Goal: Task Accomplishment & Management: Manage account settings

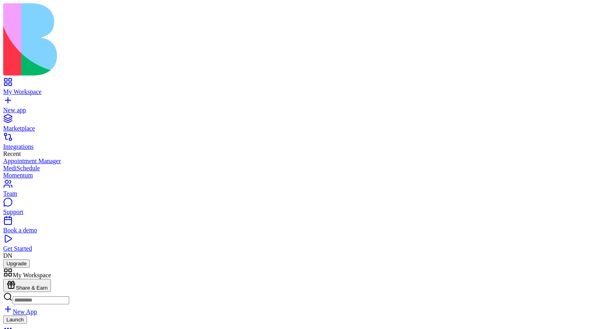
click at [200, 315] on div "Launch" at bounding box center [300, 324] width 595 height 19
click at [29, 275] on button at bounding box center [15, 281] width 25 height 13
click at [22, 292] on link at bounding box center [12, 295] width 19 height 7
click at [22, 279] on link at bounding box center [12, 282] width 19 height 7
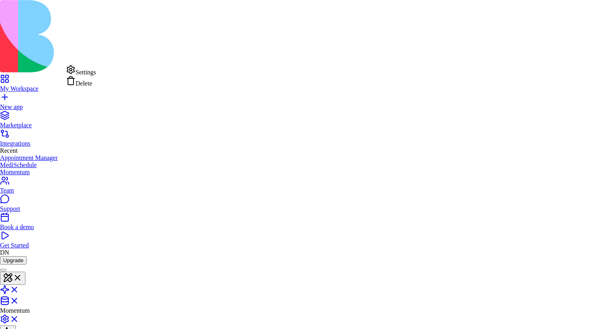
click at [138, 15] on html "My Workspace New app Marketplace Integrations Recent Appointment Manager MediSc…" at bounding box center [300, 269] width 601 height 539
click at [159, 17] on html "My Workspace New app Marketplace Integrations Recent Appointment Manager MediSc…" at bounding box center [300, 269] width 601 height 539
click at [139, 8] on html "My Workspace New app Marketplace Integrations Recent Appointment Manager MediSc…" at bounding box center [300, 269] width 601 height 539
click at [161, 19] on html "My Workspace New app Marketplace Integrations Recent Appointment Manager MediSc…" at bounding box center [300, 269] width 601 height 539
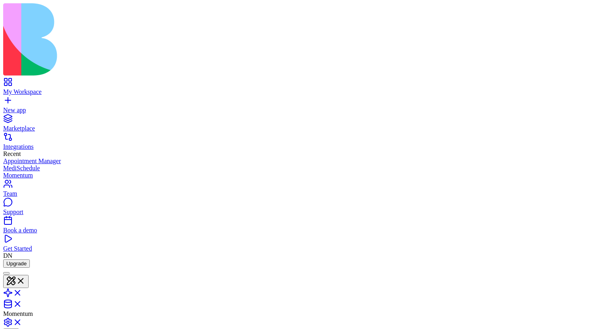
click at [39, 88] on div "My Workspace" at bounding box center [300, 91] width 595 height 7
click at [22, 292] on link at bounding box center [12, 295] width 19 height 7
click at [22, 279] on link at bounding box center [12, 282] width 19 height 7
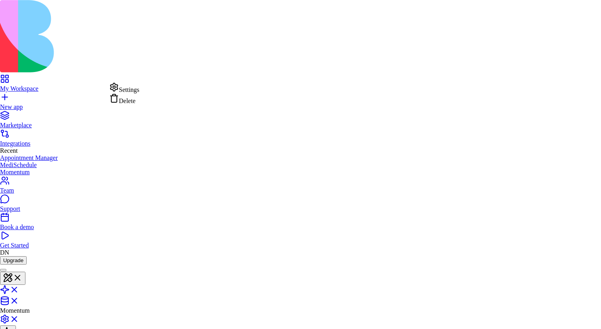
click at [103, 83] on html "My Workspace New app Marketplace Integrations Recent Appointment Manager MediSc…" at bounding box center [300, 269] width 601 height 539
click at [85, 89] on html "My Workspace New app Marketplace Integrations Recent Appointment Manager MediSc…" at bounding box center [300, 269] width 601 height 539
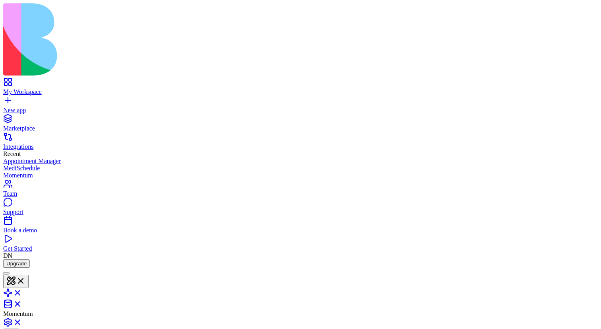
click at [105, 103] on html "My Workspace New app Marketplace Integrations Recent Appointment Manager MediSc…" at bounding box center [300, 271] width 601 height 542
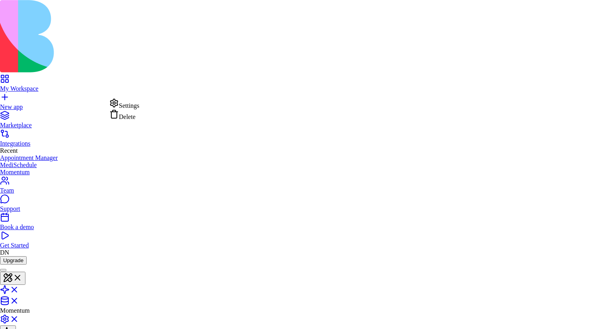
click at [137, 120] on div "Delete" at bounding box center [124, 114] width 30 height 11
drag, startPoint x: 250, startPoint y: 145, endPoint x: 335, endPoint y: 145, distance: 85.1
drag, startPoint x: 343, startPoint y: 145, endPoint x: 250, endPoint y: 153, distance: 93.7
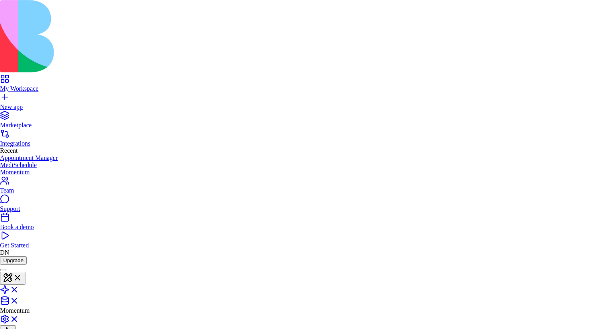
drag, startPoint x: 290, startPoint y: 157, endPoint x: 332, endPoint y: 157, distance: 41.7
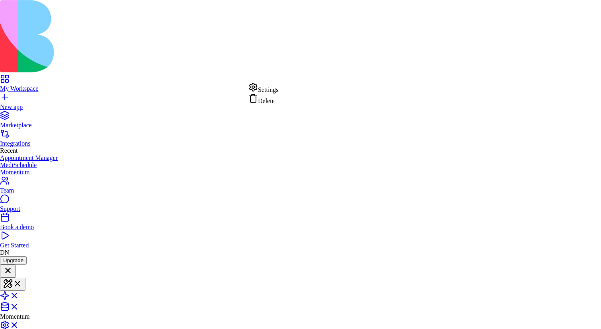
click at [271, 104] on div "Delete" at bounding box center [263, 98] width 30 height 11
type button "on"
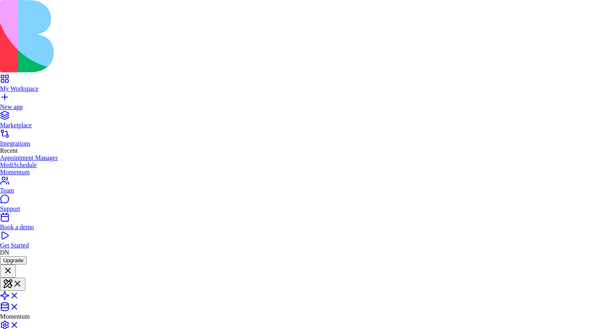
scroll to position [0, 0]
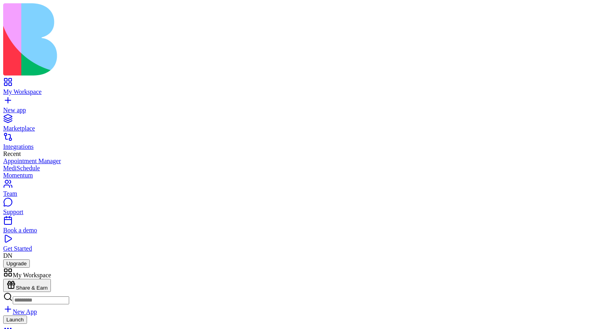
click at [22, 321] on link at bounding box center [12, 324] width 19 height 7
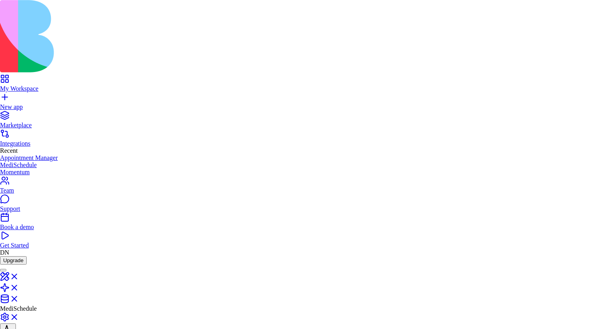
type input "******"
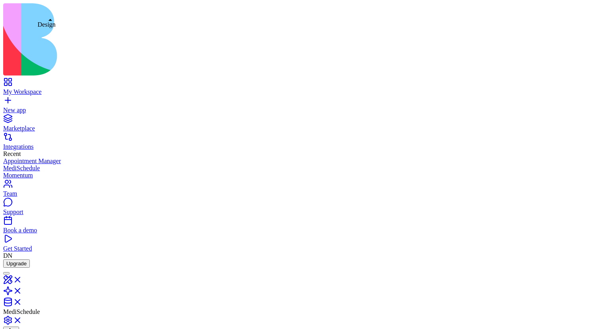
click at [22, 279] on link at bounding box center [12, 282] width 19 height 7
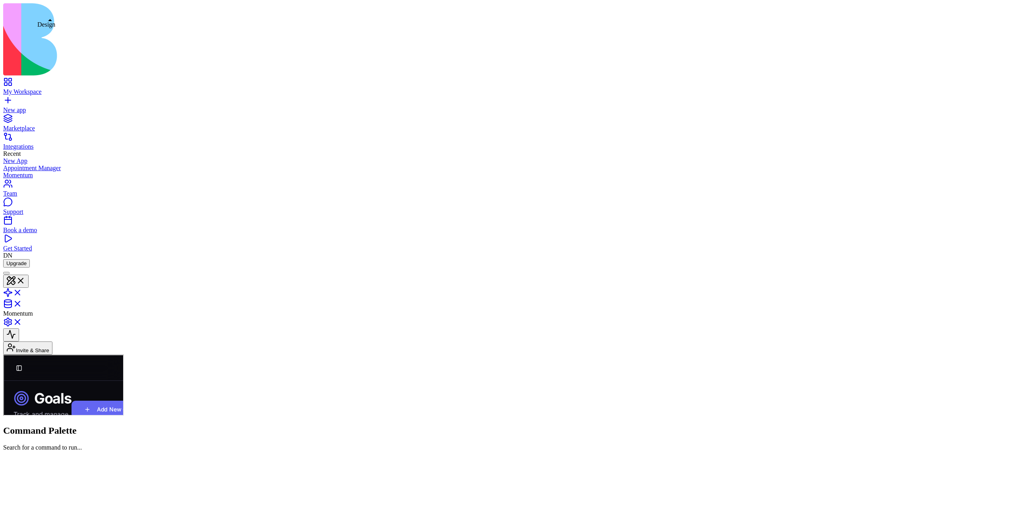
click at [29, 275] on button at bounding box center [15, 281] width 25 height 13
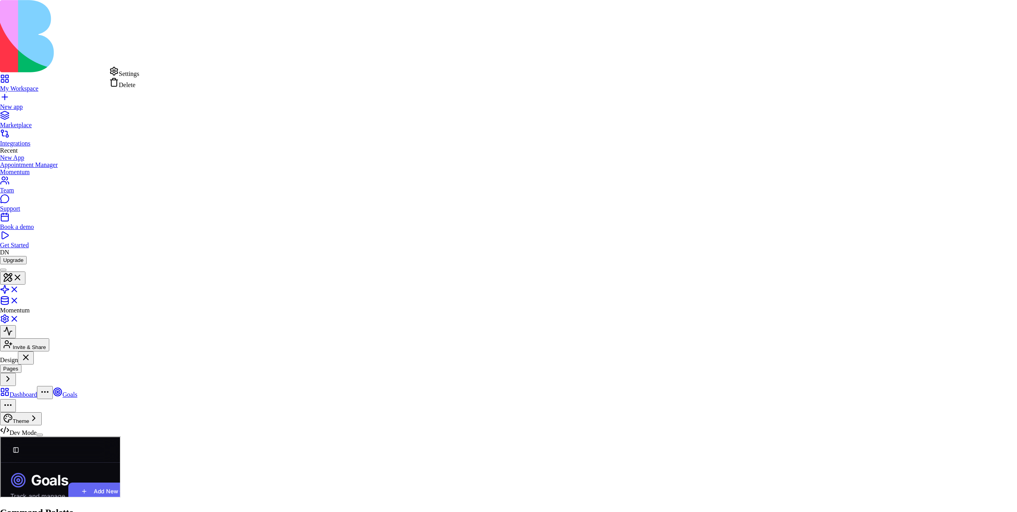
click at [103, 73] on html "My Workspace New app Marketplace Integrations Recent New App Appointment Manage…" at bounding box center [508, 269] width 1017 height 539
click at [52, 160] on html "My Workspace New app Marketplace Integrations Recent New App Appointment Manage…" at bounding box center [508, 269] width 1017 height 539
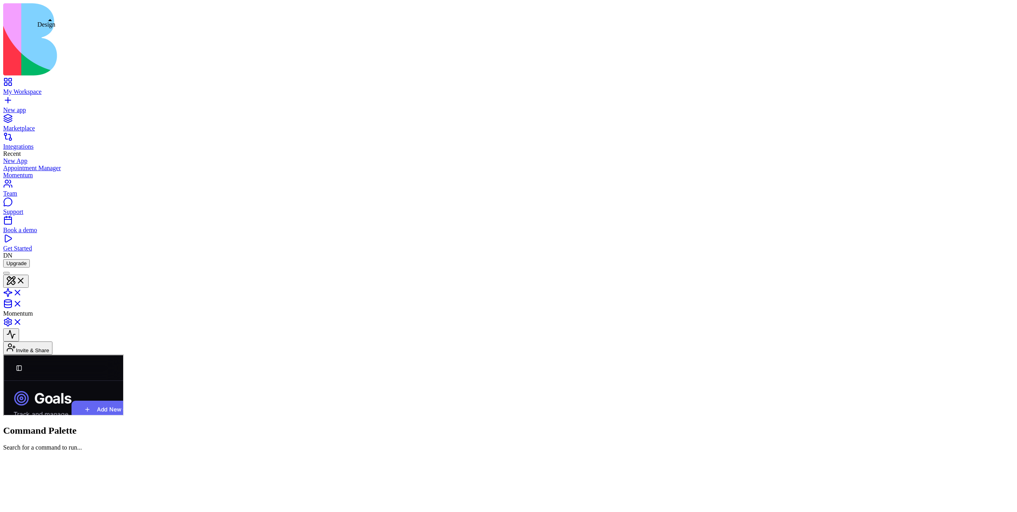
click at [29, 275] on button at bounding box center [15, 281] width 25 height 13
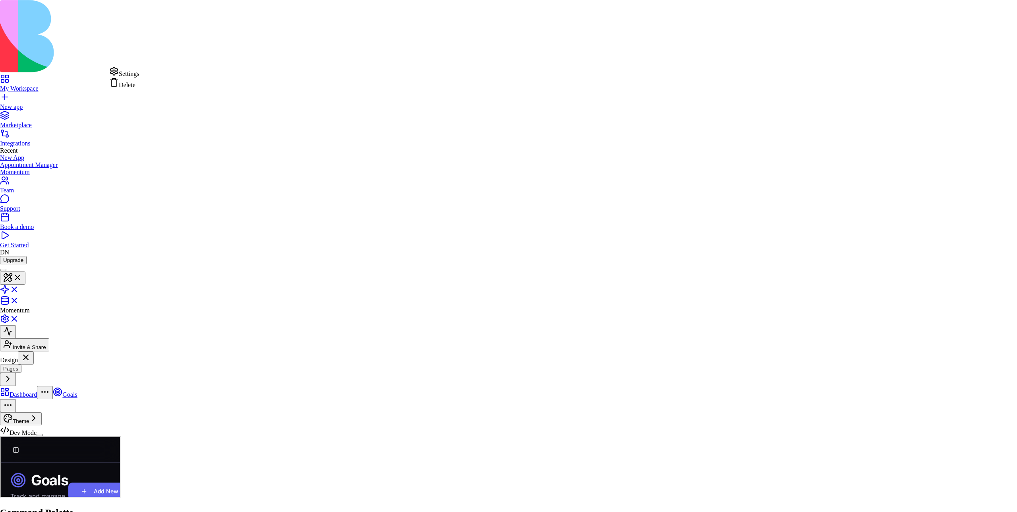
click at [105, 71] on html "My Workspace New app Marketplace Integrations Recent New App Appointment Manage…" at bounding box center [508, 269] width 1017 height 539
click at [130, 89] on div "Delete" at bounding box center [124, 82] width 30 height 11
click at [105, 68] on html "My Workspace New app Marketplace Integrations Recent New App Appointment Manage…" at bounding box center [508, 269] width 1017 height 539
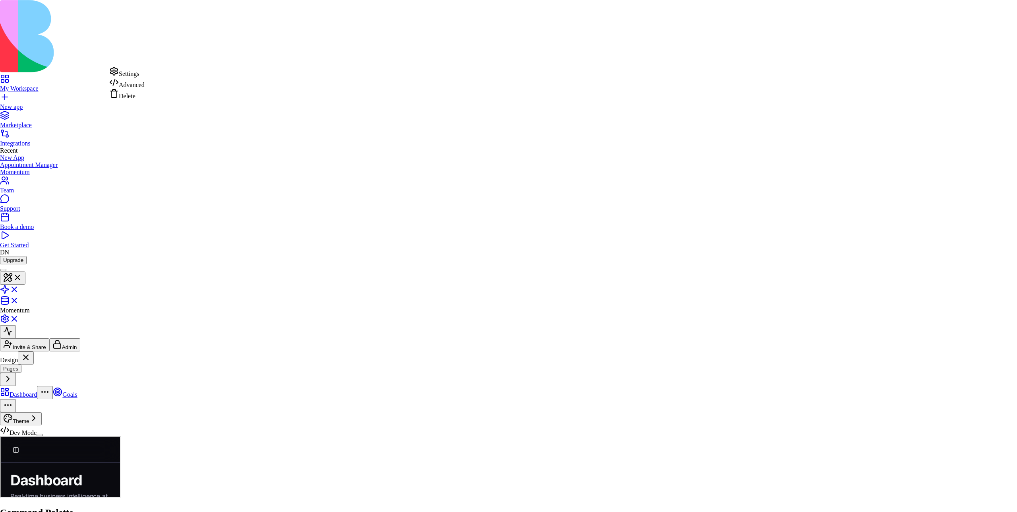
click at [141, 100] on div "Delete" at bounding box center [126, 94] width 35 height 11
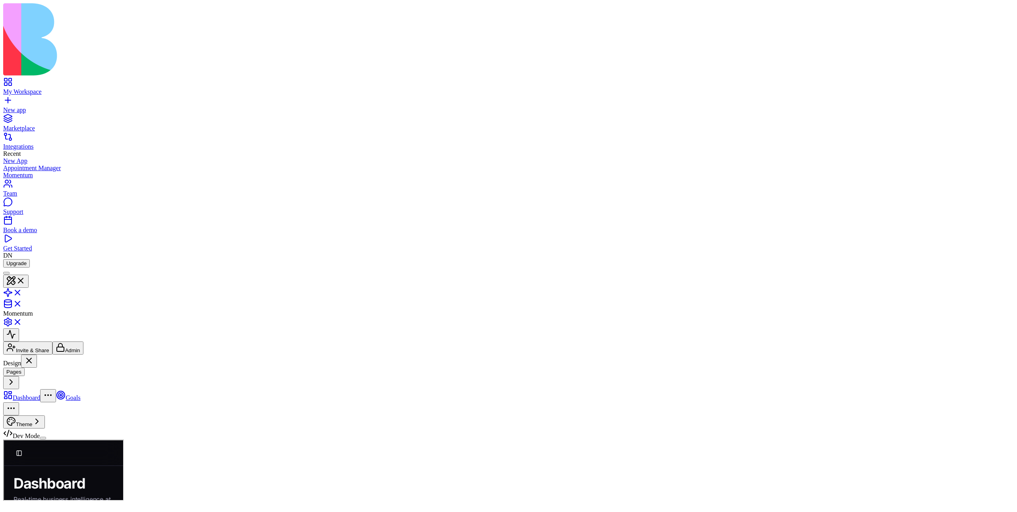
click at [101, 84] on html "My Workspace New app Marketplace Integrations Recent New App Appointment Manage…" at bounding box center [508, 271] width 1017 height 542
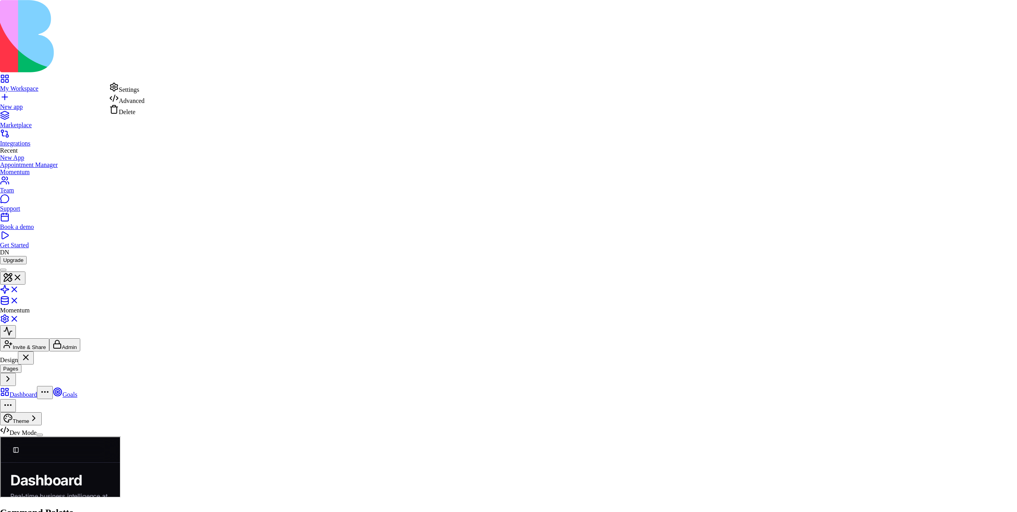
click at [134, 114] on div "Delete" at bounding box center [126, 110] width 35 height 11
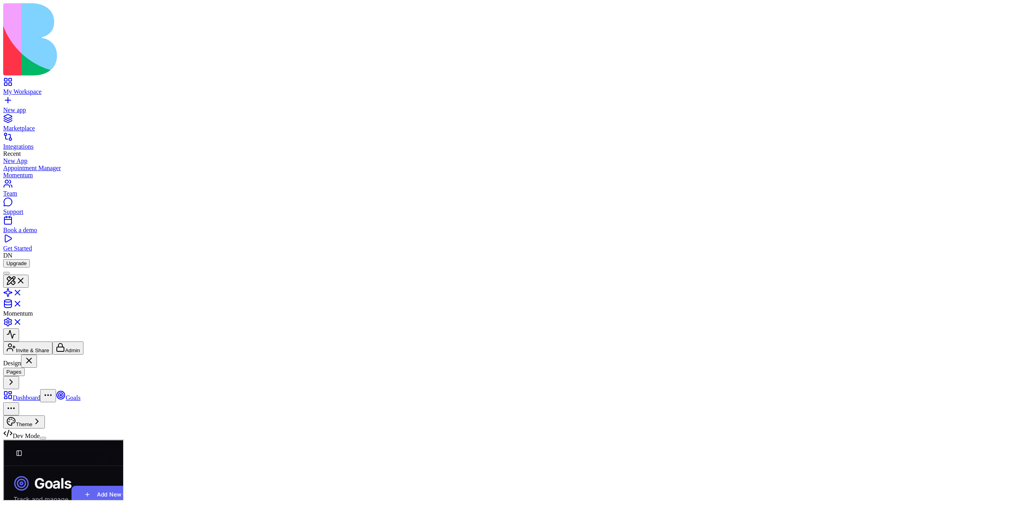
click at [100, 70] on html "My Workspace New app Marketplace Integrations Recent New App Appointment Manage…" at bounding box center [508, 271] width 1017 height 542
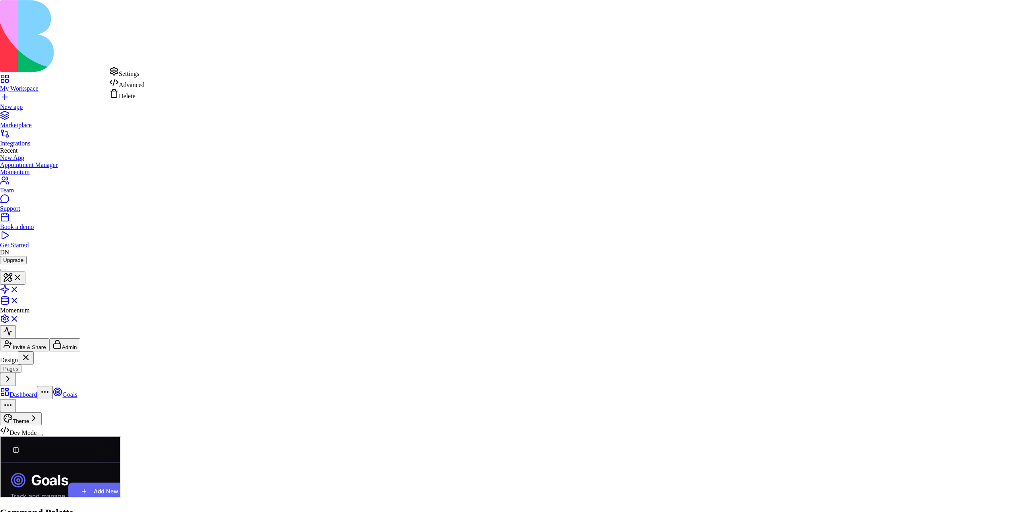
click at [134, 100] on div "Delete" at bounding box center [126, 94] width 35 height 11
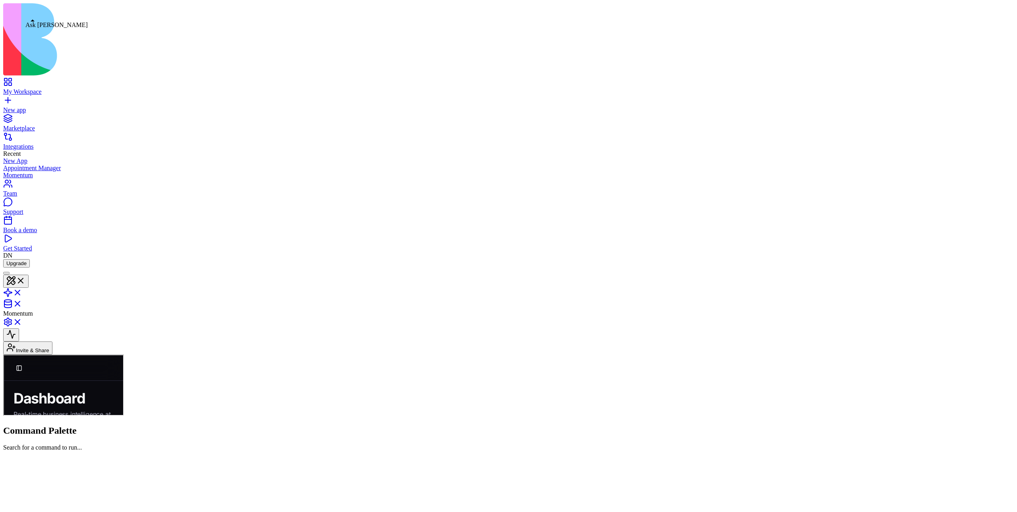
click at [6, 273] on div at bounding box center [6, 273] width 0 height 0
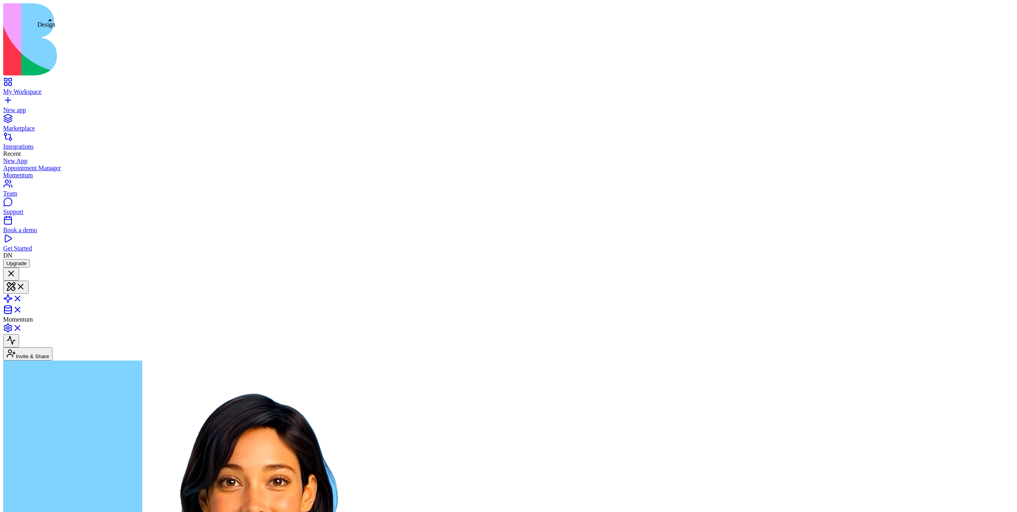
click at [29, 281] on button at bounding box center [15, 287] width 25 height 13
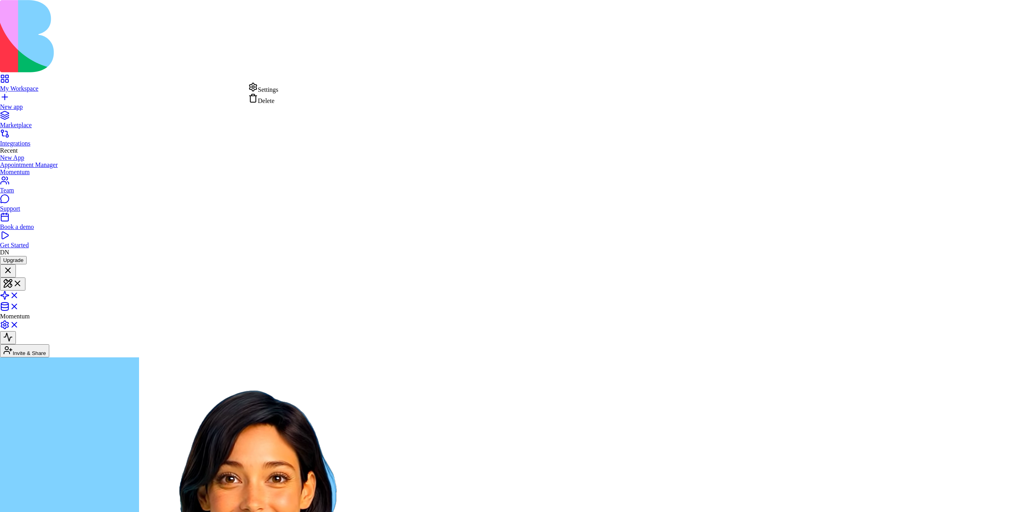
click at [271, 105] on div "Delete" at bounding box center [263, 98] width 30 height 11
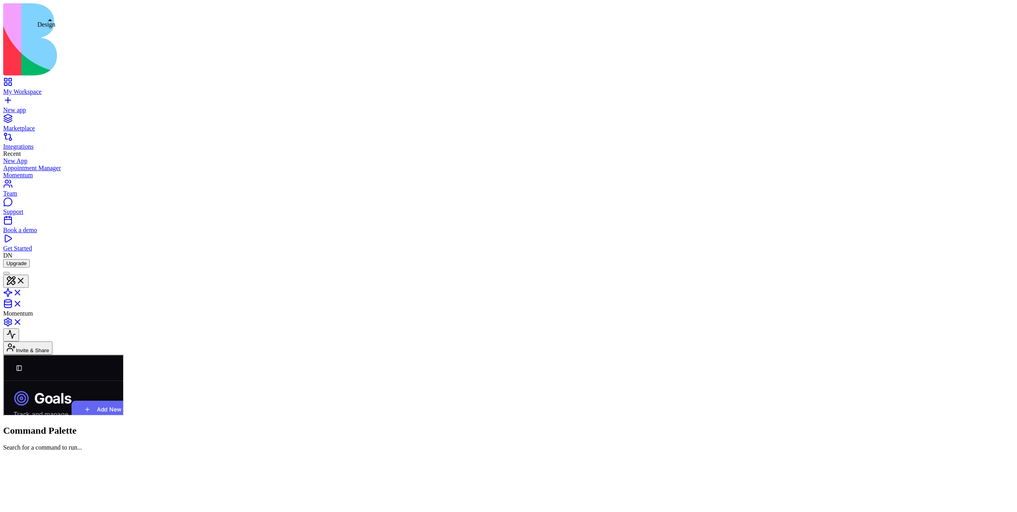
click at [29, 275] on button at bounding box center [15, 281] width 25 height 13
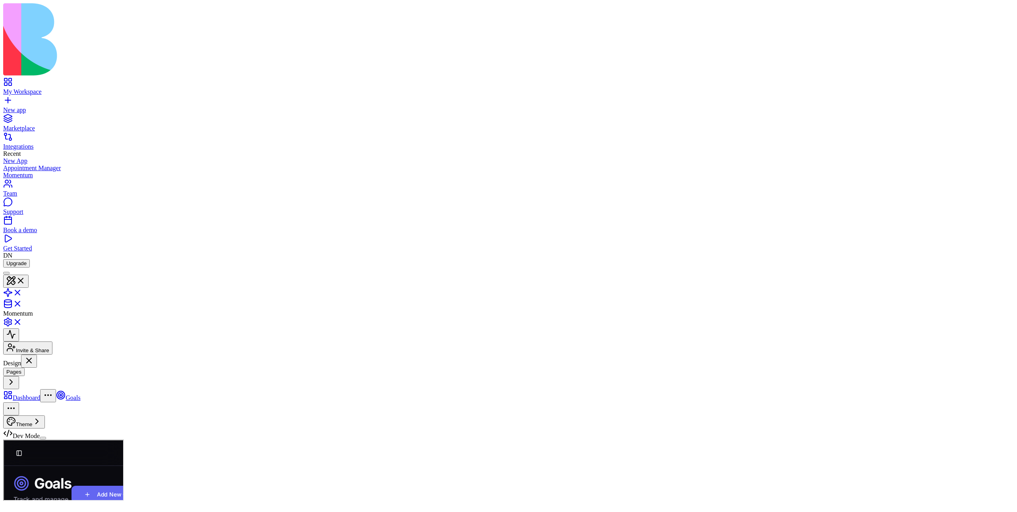
click at [101, 85] on html "My Workspace New app Marketplace Integrations Recent New App Appointment Manage…" at bounding box center [508, 271] width 1017 height 542
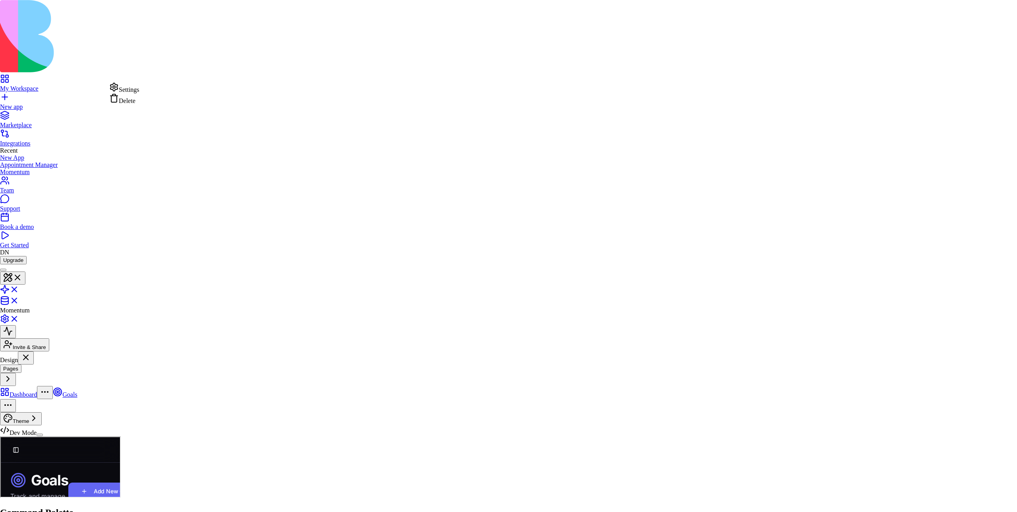
click at [138, 105] on div "Delete" at bounding box center [124, 98] width 30 height 11
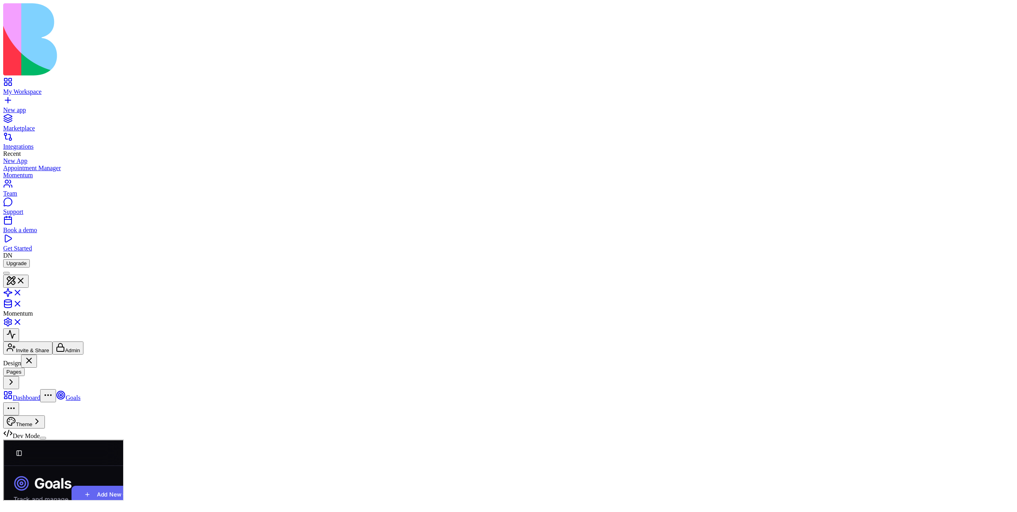
click at [994, 16] on html "My Workspace New app Marketplace Integrations Recent New App Appointment Manage…" at bounding box center [508, 271] width 1017 height 542
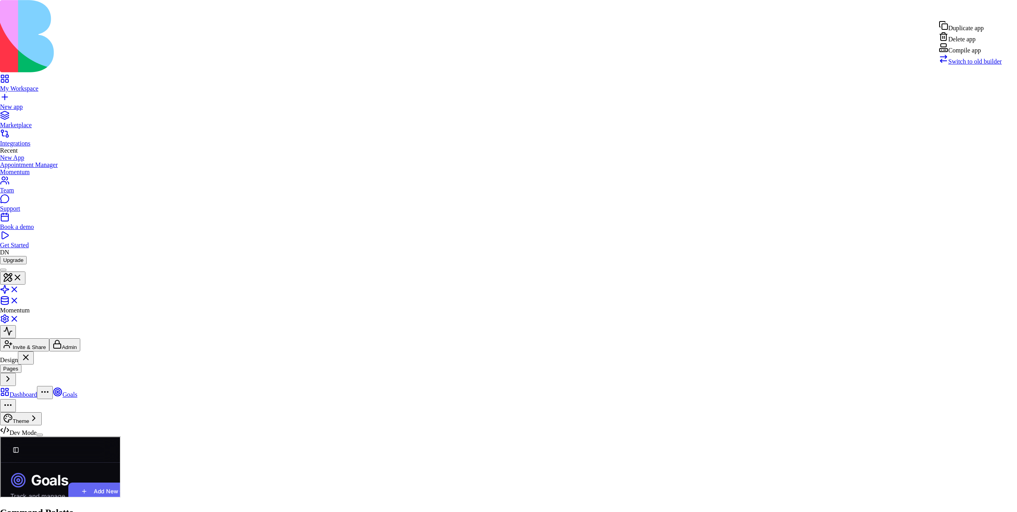
click at [990, 2] on html "My Workspace New app Marketplace Integrations Recent New App Appointment Manage…" at bounding box center [508, 269] width 1017 height 539
click at [994, 11] on html "My Workspace New app Marketplace Integrations Recent New App Appointment Manage…" at bounding box center [508, 269] width 1017 height 539
click at [988, 0] on html "My Workspace New app Marketplace Integrations Recent New App Appointment Manage…" at bounding box center [508, 269] width 1017 height 539
click at [99, 72] on html "My Workspace New app Marketplace Integrations Recent New App Appointment Manage…" at bounding box center [508, 269] width 1017 height 539
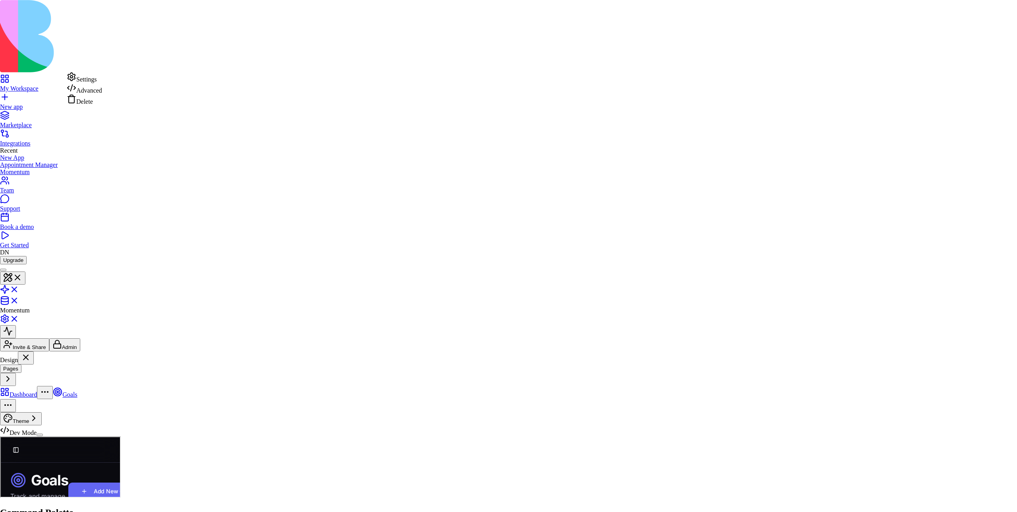
click at [45, 201] on html "My Workspace New app Marketplace Integrations Recent New App Appointment Manage…" at bounding box center [508, 269] width 1017 height 539
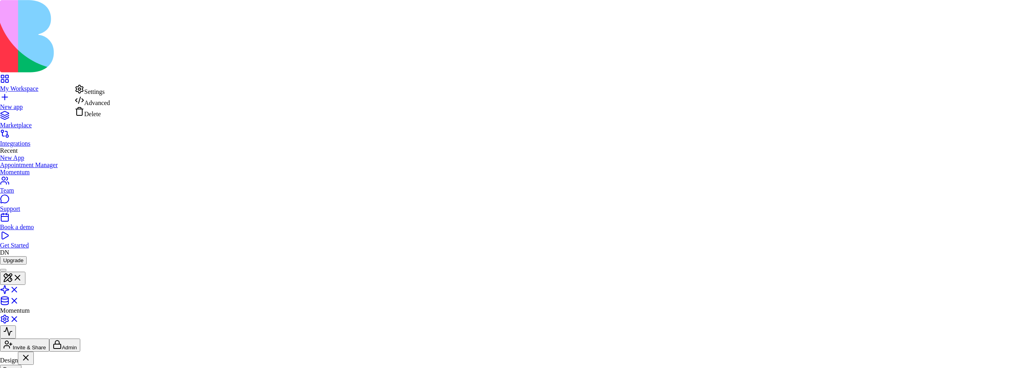
click at [17, 178] on html "My Workspace New app Marketplace Integrations Recent New App Appointment Manage…" at bounding box center [508, 269] width 1017 height 539
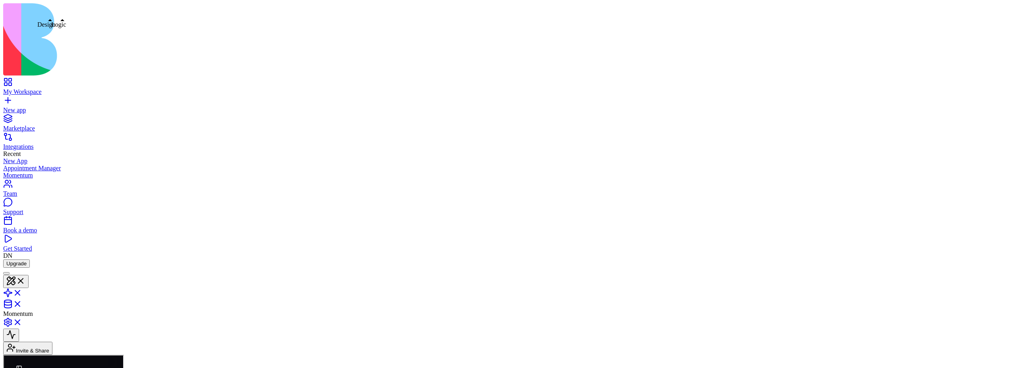
click at [29, 275] on button at bounding box center [15, 281] width 25 height 13
click at [103, 86] on html "My Workspace New app Marketplace Integrations Recent New App Appointment Manage…" at bounding box center [508, 271] width 1017 height 542
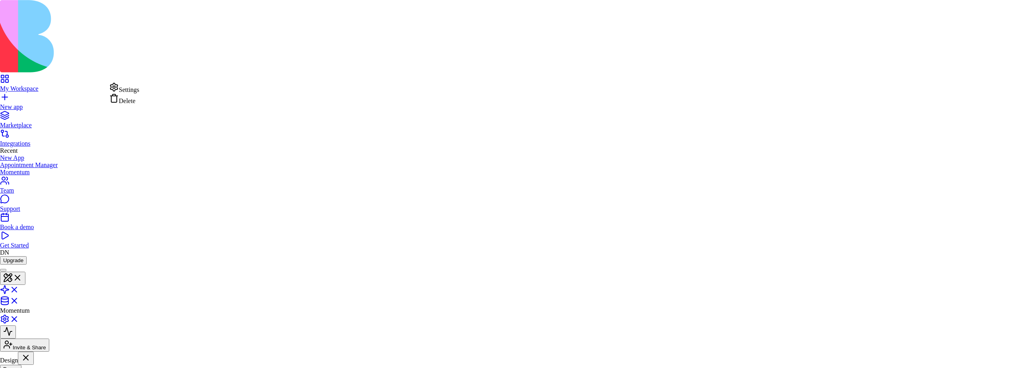
click at [59, 97] on html "My Workspace New app Marketplace Integrations Recent New App Appointment Manage…" at bounding box center [508, 269] width 1017 height 539
click at [43, 154] on html "My Workspace New app Marketplace Integrations Recent New App Appointment Manage…" at bounding box center [508, 269] width 1017 height 539
click at [30, 110] on html "My Workspace New app Marketplace Integrations Recent New App Appointment Manage…" at bounding box center [508, 269] width 1017 height 539
click at [104, 85] on html "My Workspace New app Marketplace Integrations Recent New App Appointment Manage…" at bounding box center [508, 269] width 1017 height 539
click at [103, 84] on html "My Workspace New app Marketplace Integrations Recent New App Appointment Manage…" at bounding box center [508, 269] width 1017 height 539
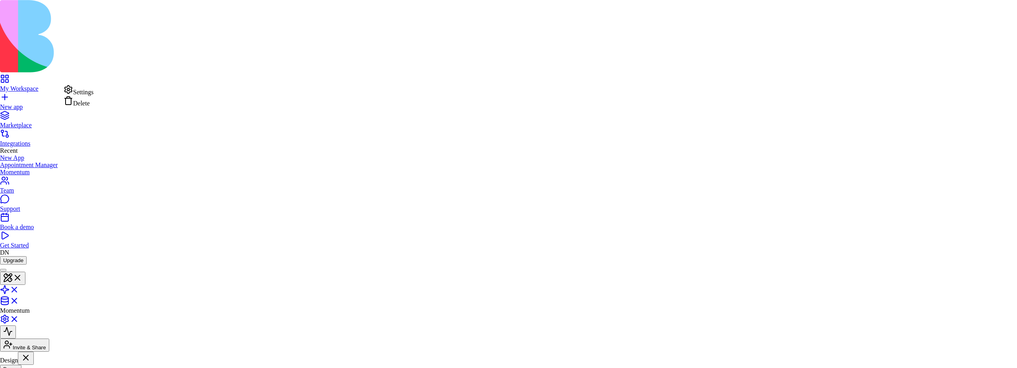
click at [40, 110] on html "My Workspace New app Marketplace Integrations Recent New App Appointment Manage…" at bounding box center [508, 269] width 1017 height 539
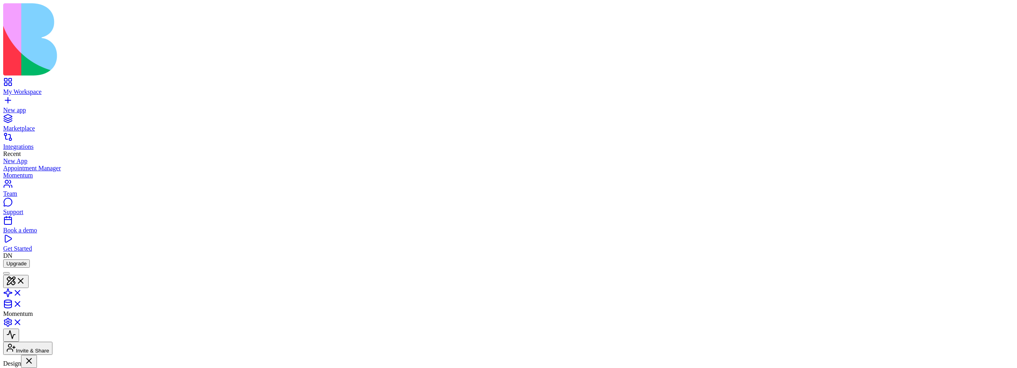
click at [105, 70] on html "My Workspace New app Marketplace Integrations Recent New App Appointment Manage…" at bounding box center [508, 271] width 1017 height 542
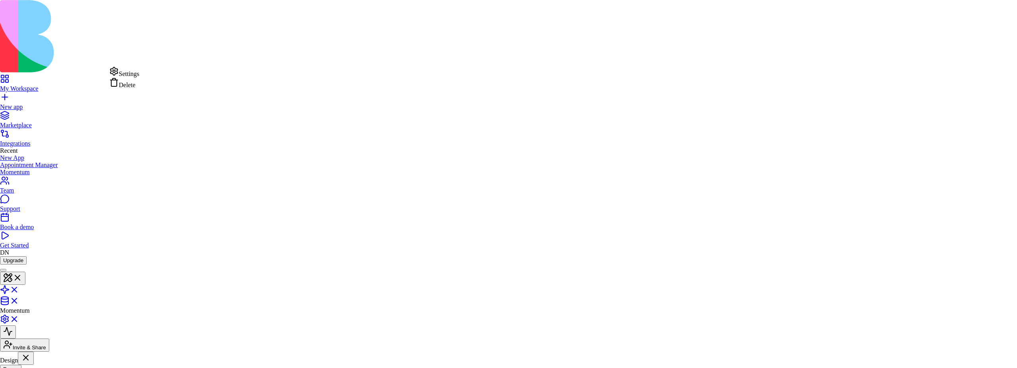
click at [105, 70] on html "My Workspace New app Marketplace Integrations Recent New App Appointment Manage…" at bounding box center [508, 269] width 1017 height 539
click at [58, 170] on html "My Workspace New app Marketplace Integrations Recent New App Appointment Manage…" at bounding box center [508, 269] width 1017 height 539
click at [75, 146] on html "My Workspace New app Marketplace Integrations Recent New App Appointment Manage…" at bounding box center [508, 269] width 1017 height 539
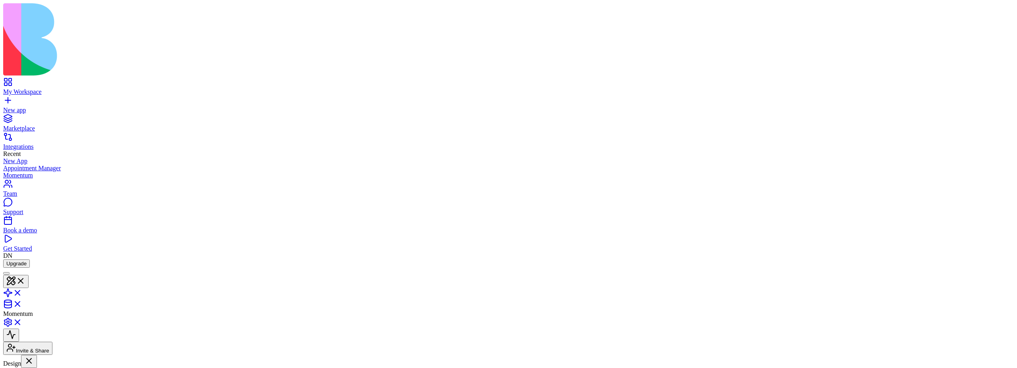
click at [106, 87] on html "My Workspace New app Marketplace Integrations Recent New App Appointment Manage…" at bounding box center [508, 271] width 1017 height 542
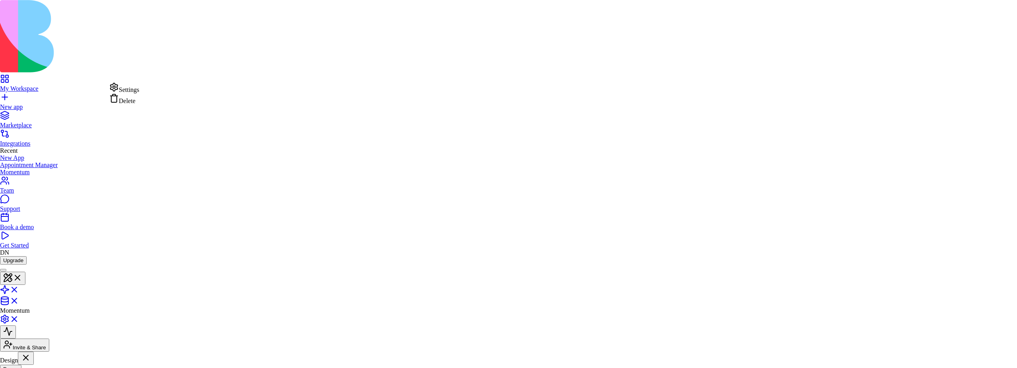
click at [78, 120] on html "My Workspace New app Marketplace Integrations Recent New App Appointment Manage…" at bounding box center [508, 269] width 1017 height 539
click at [105, 87] on html "My Workspace New app Marketplace Integrations Recent New App Appointment Manage…" at bounding box center [508, 269] width 1017 height 539
click at [75, 110] on html "My Workspace New app Marketplace Integrations Recent New App Appointment Manage…" at bounding box center [508, 269] width 1017 height 539
click at [76, 147] on html "My Workspace New app Marketplace Integrations Recent New App Appointment Manage…" at bounding box center [508, 269] width 1017 height 539
click at [101, 70] on html "My Workspace New app Marketplace Integrations Recent New App Appointment Manage…" at bounding box center [508, 269] width 1017 height 539
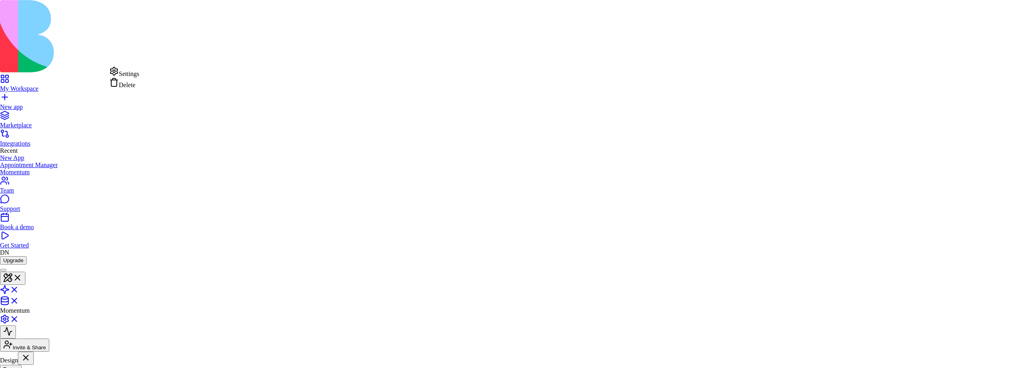
click at [116, 75] on div "Settings" at bounding box center [124, 71] width 30 height 11
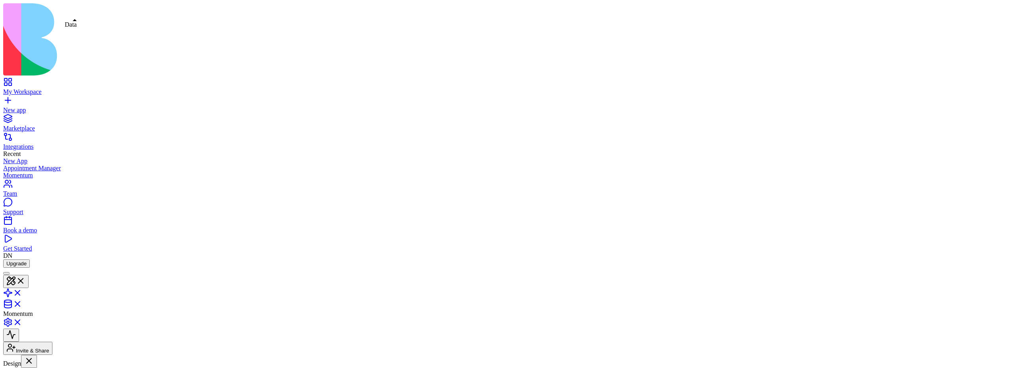
click at [22, 303] on link at bounding box center [12, 306] width 19 height 7
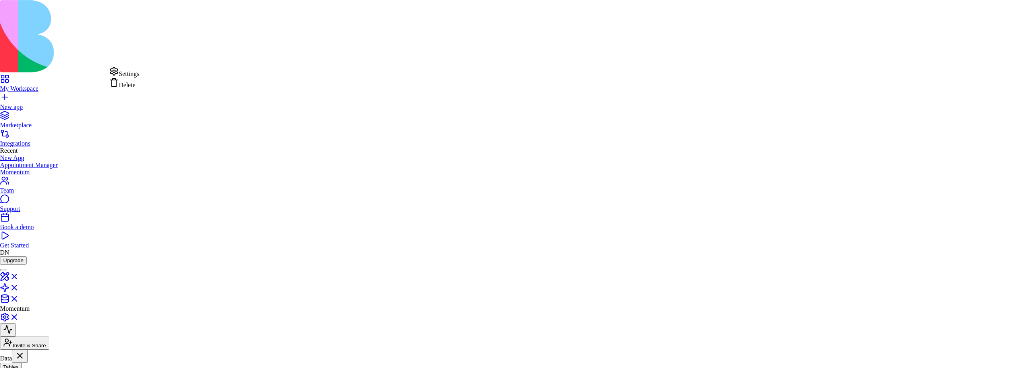
click at [127, 77] on div "Settings" at bounding box center [124, 71] width 30 height 11
click at [125, 77] on div "Settings" at bounding box center [124, 71] width 30 height 11
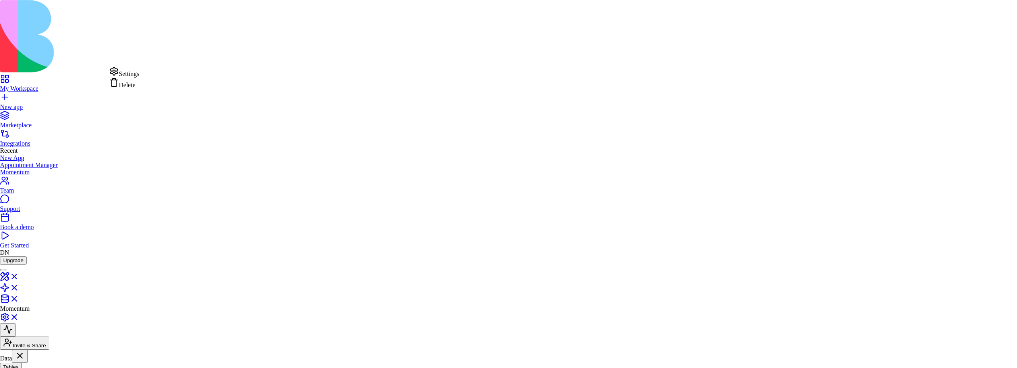
click at [102, 70] on html "My Workspace New app Marketplace Integrations Recent New App Appointment Manage…" at bounding box center [508, 368] width 1017 height 736
click at [124, 76] on div "Settings" at bounding box center [124, 71] width 30 height 11
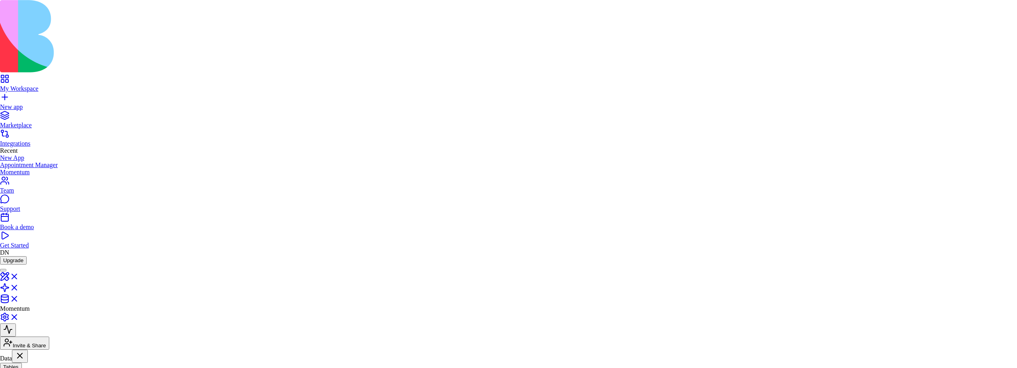
type input "******"
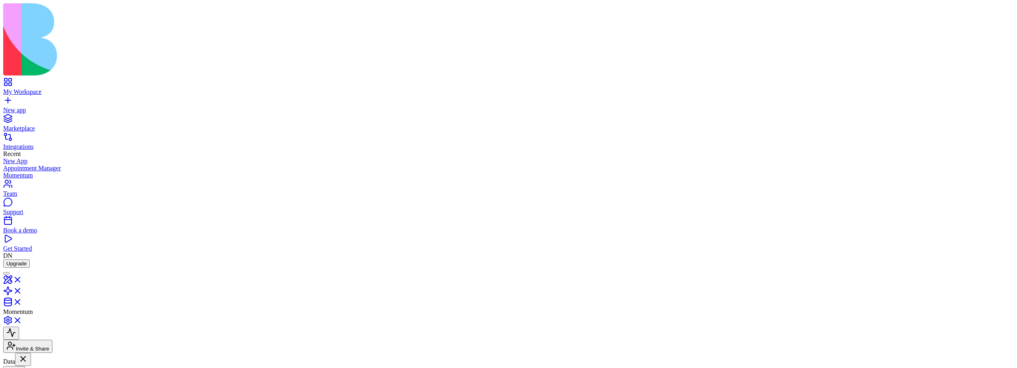
click at [106, 103] on html "My Workspace New app Marketplace Integrations Recent New App Appointment Manage…" at bounding box center [508, 281] width 1017 height 563
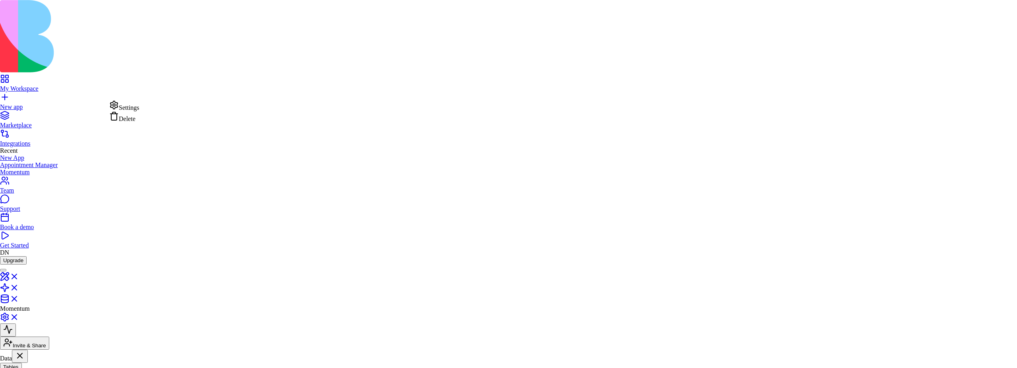
click at [137, 111] on div "Settings" at bounding box center [124, 105] width 30 height 11
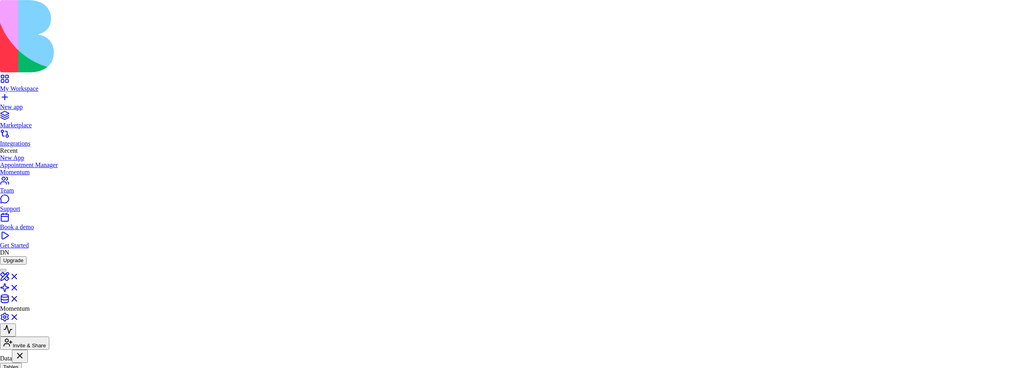
type input "******"
click at [106, 139] on html "My Workspace New app Marketplace Integrations Recent New App Appointment Manage…" at bounding box center [508, 343] width 1017 height 686
click at [130, 139] on div "Settings" at bounding box center [124, 139] width 30 height 11
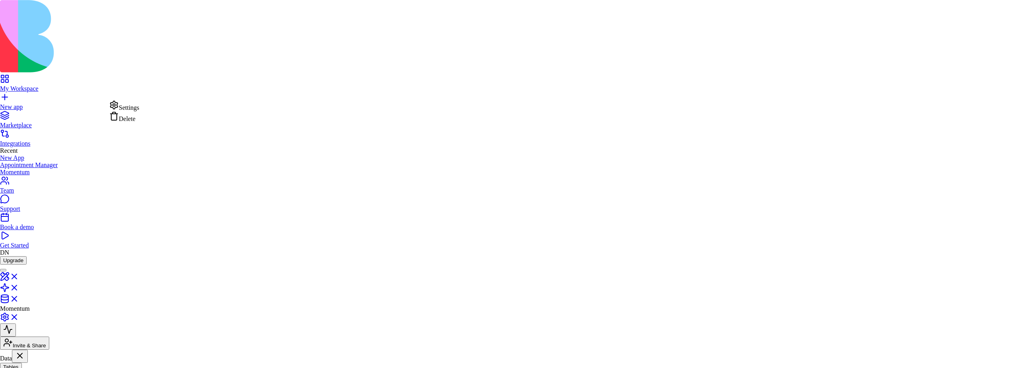
click at [103, 105] on html "My Workspace New app Marketplace Integrations Recent New App Appointment Manage…" at bounding box center [508, 323] width 1017 height 647
click at [136, 107] on div "Settings" at bounding box center [124, 105] width 30 height 11
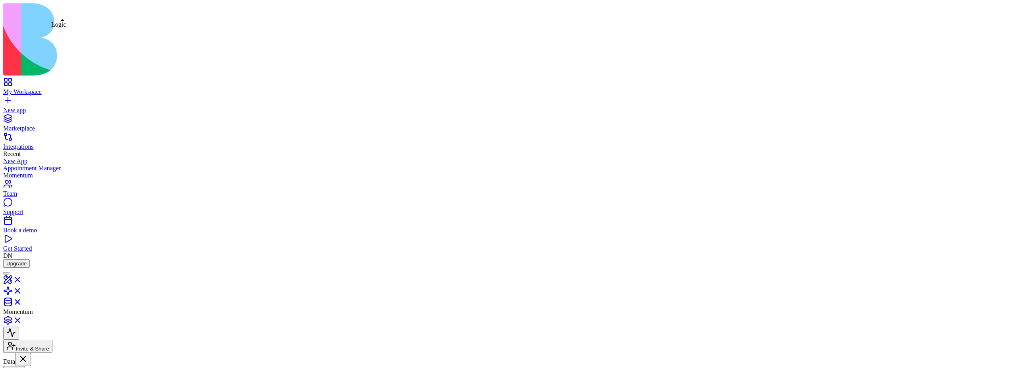
click at [22, 290] on link at bounding box center [12, 293] width 19 height 7
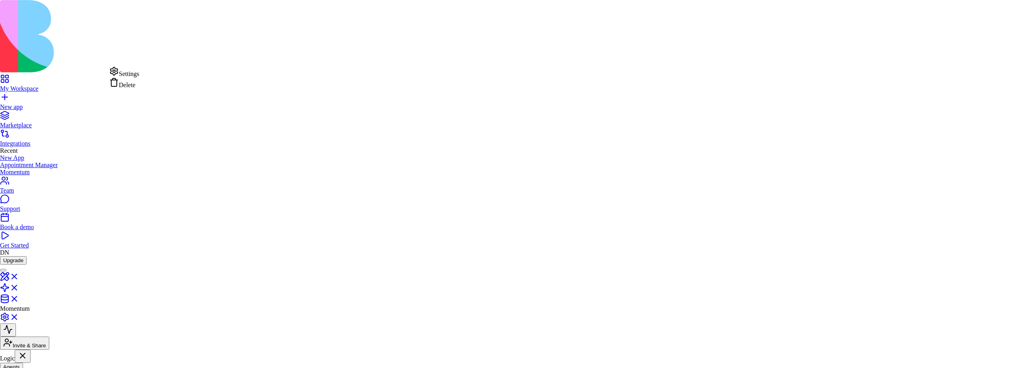
click at [122, 76] on div "Settings" at bounding box center [124, 71] width 30 height 11
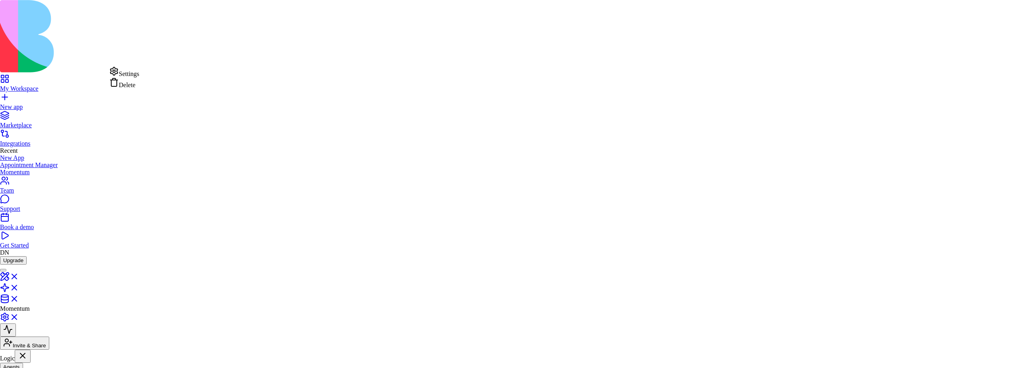
click at [107, 71] on html "My Workspace New app Marketplace Integrations Recent New App Appointment Manage…" at bounding box center [508, 241] width 1017 height 483
click at [124, 77] on div "Settings" at bounding box center [124, 71] width 30 height 11
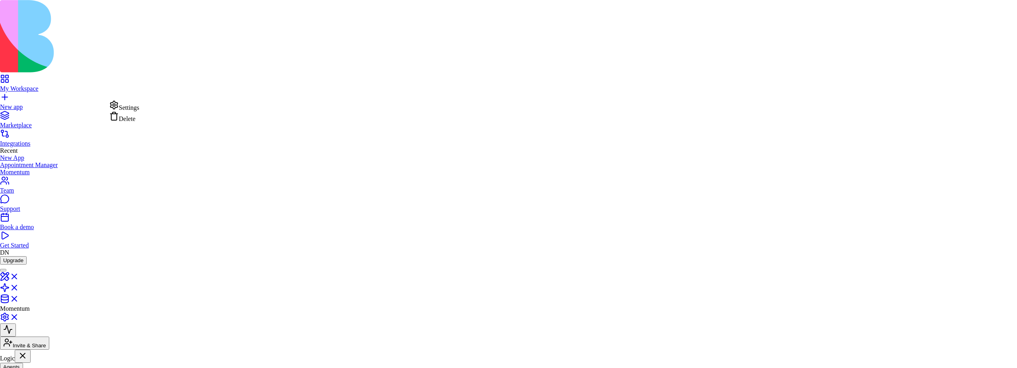
click at [127, 110] on div "Settings" at bounding box center [124, 105] width 30 height 11
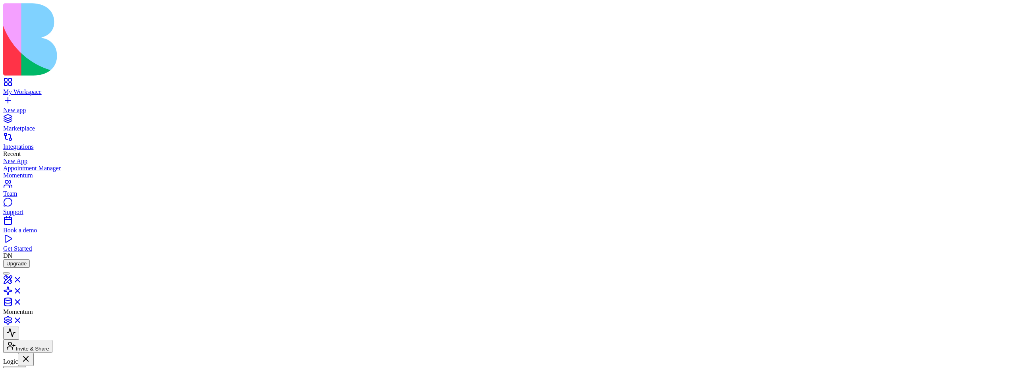
click at [106, 104] on html "My Workspace New app Marketplace Integrations Recent New App Appointment Manage…" at bounding box center [508, 243] width 1017 height 486
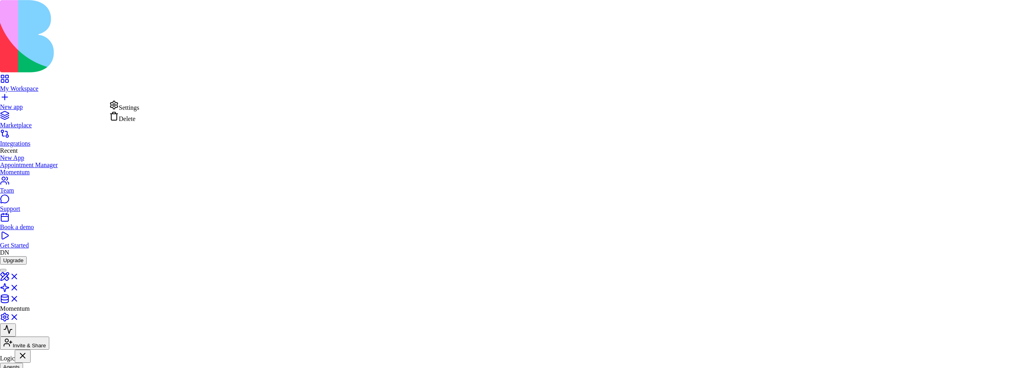
click at [128, 110] on div "Settings" at bounding box center [124, 105] width 30 height 11
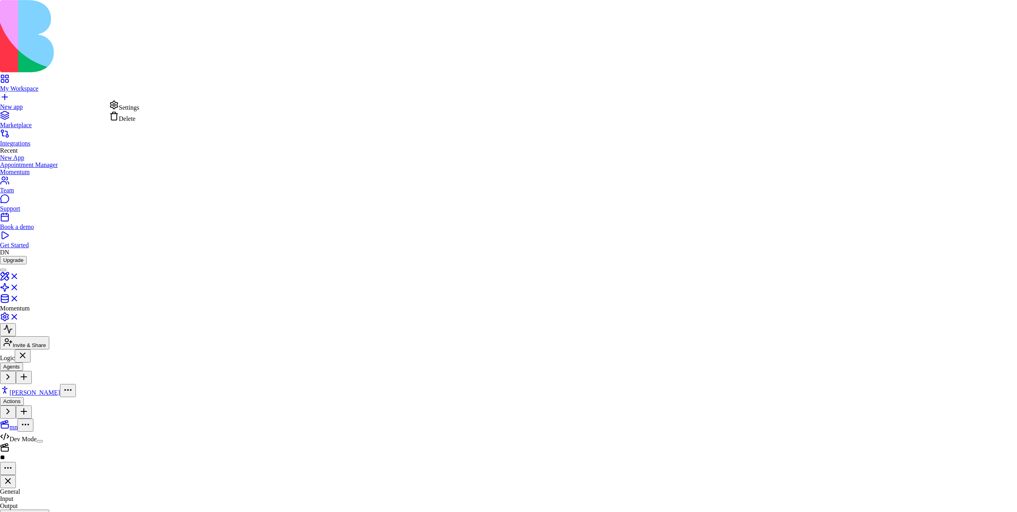
click at [104, 106] on html "My Workspace New app Marketplace Integrations Recent New App Appointment Manage…" at bounding box center [508, 288] width 1017 height 576
click at [132, 122] on div "Delete" at bounding box center [124, 116] width 30 height 11
click at [105, 104] on html "My Workspace New app Marketplace Integrations Recent New App Appointment Manage…" at bounding box center [508, 241] width 1017 height 483
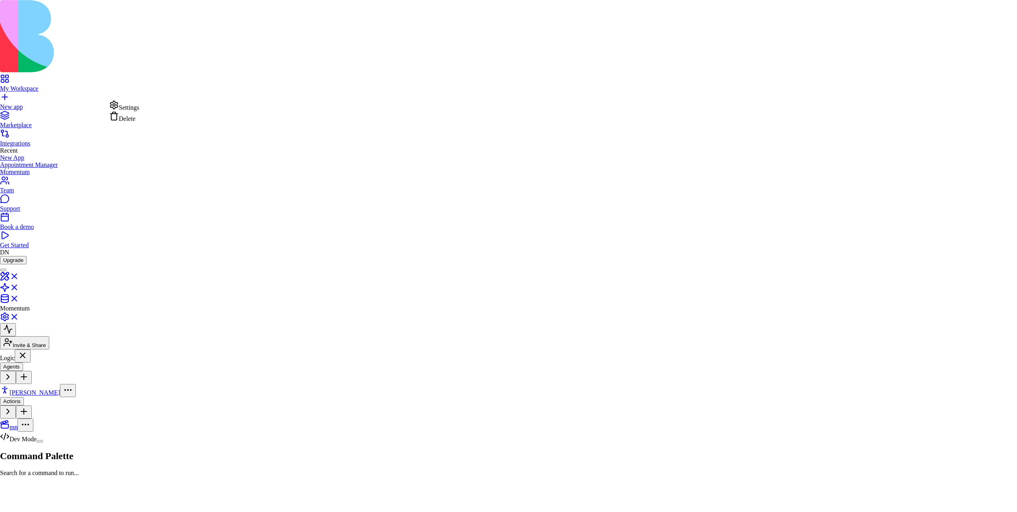
click at [130, 122] on div "Delete" at bounding box center [124, 116] width 30 height 11
click at [367, 367] on div at bounding box center [508, 483] width 1017 height 0
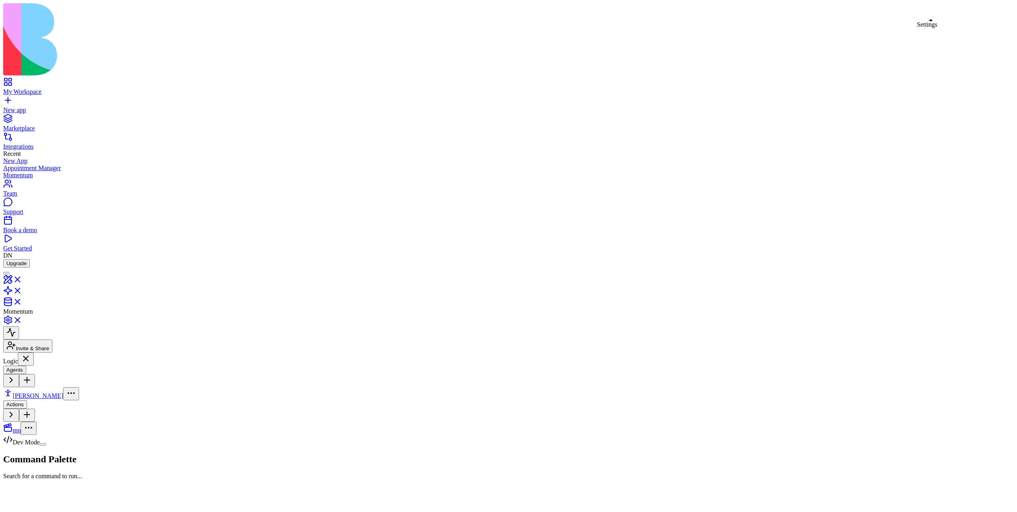
click at [22, 319] on link at bounding box center [12, 322] width 19 height 7
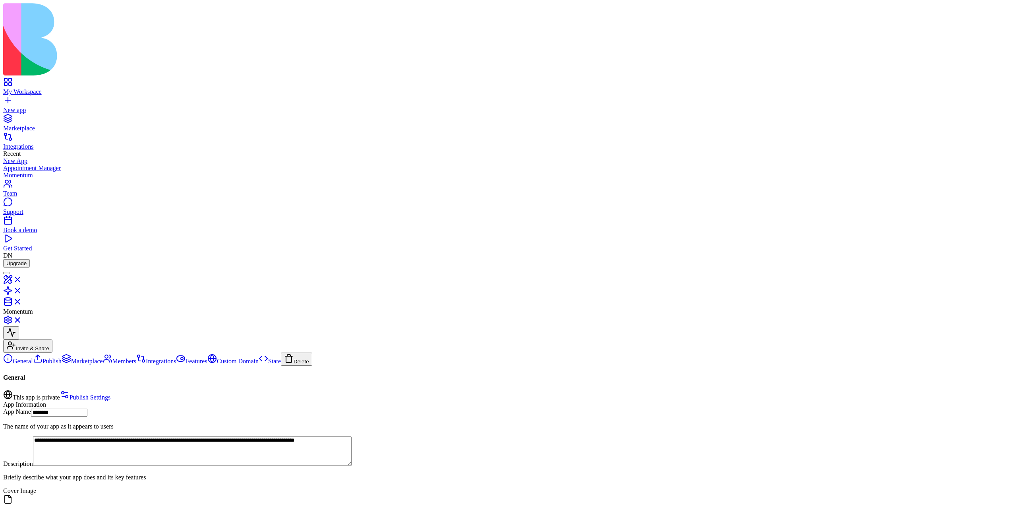
click at [281, 353] on button "Delete" at bounding box center [296, 359] width 31 height 13
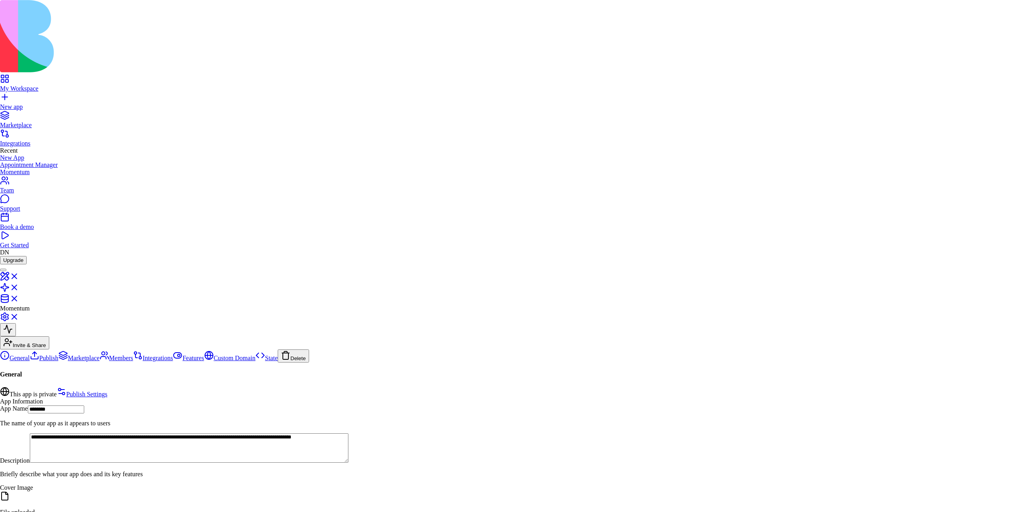
click at [161, 367] on html "**********" at bounding box center [508, 340] width 1017 height 680
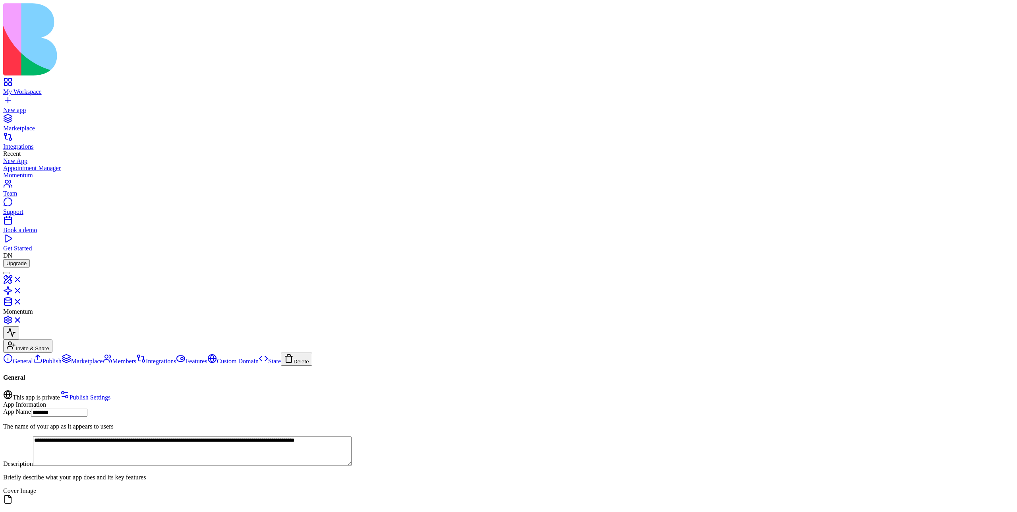
click at [48, 234] on div "Book a demo" at bounding box center [508, 230] width 1011 height 7
click at [281, 353] on button "Delete" at bounding box center [296, 359] width 31 height 13
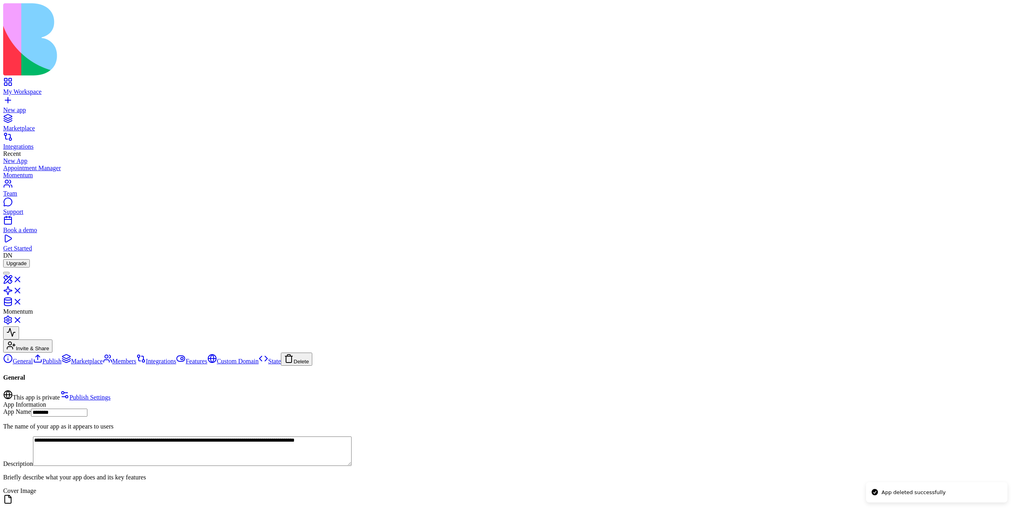
click at [281, 353] on button "Delete" at bounding box center [296, 359] width 31 height 13
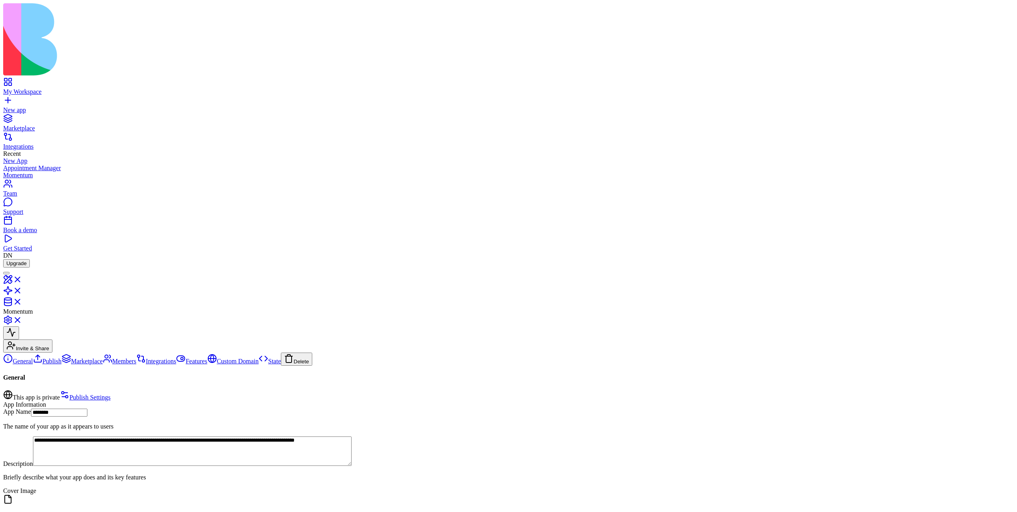
click at [281, 353] on button "Delete" at bounding box center [296, 359] width 31 height 13
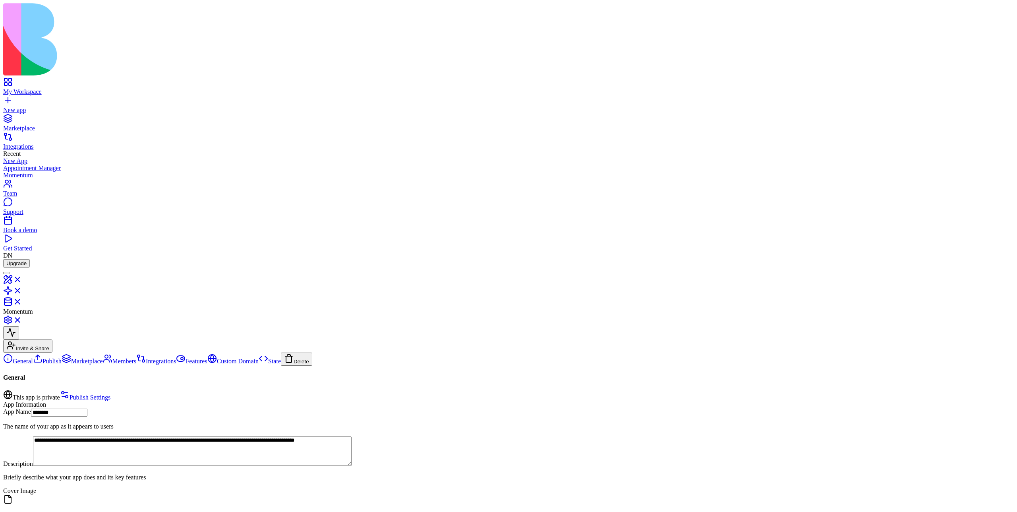
click at [281, 353] on button "Delete" at bounding box center [296, 359] width 31 height 13
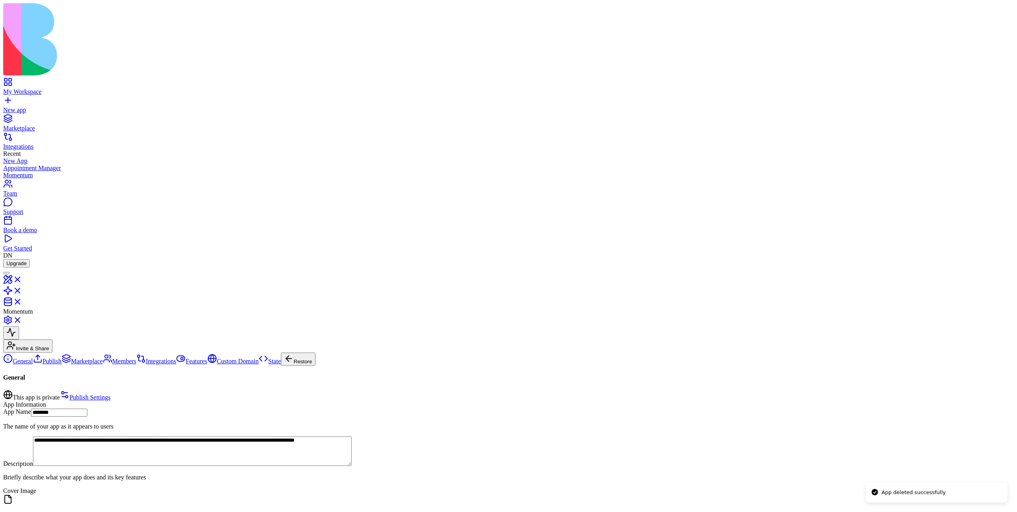
click at [281, 353] on button "Restore" at bounding box center [298, 359] width 35 height 13
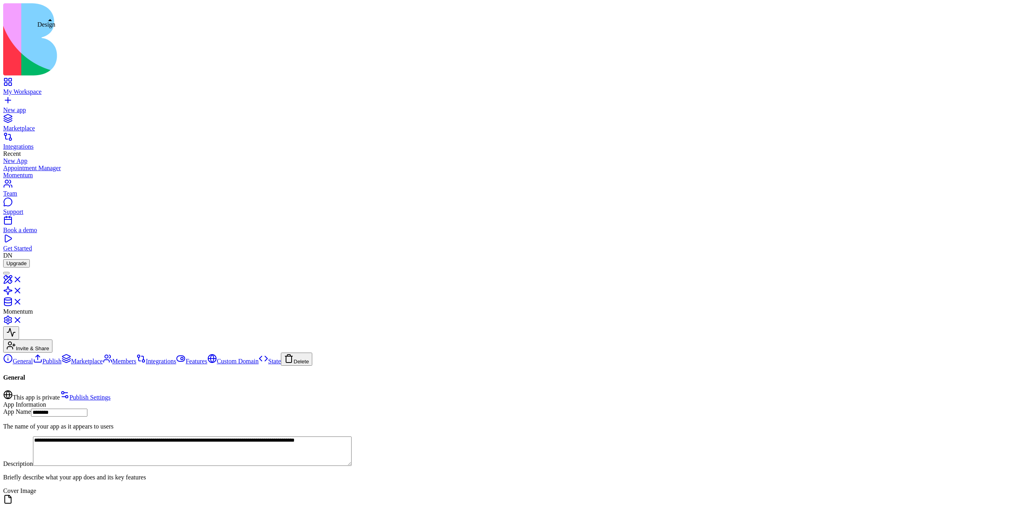
click at [22, 279] on link at bounding box center [12, 282] width 19 height 7
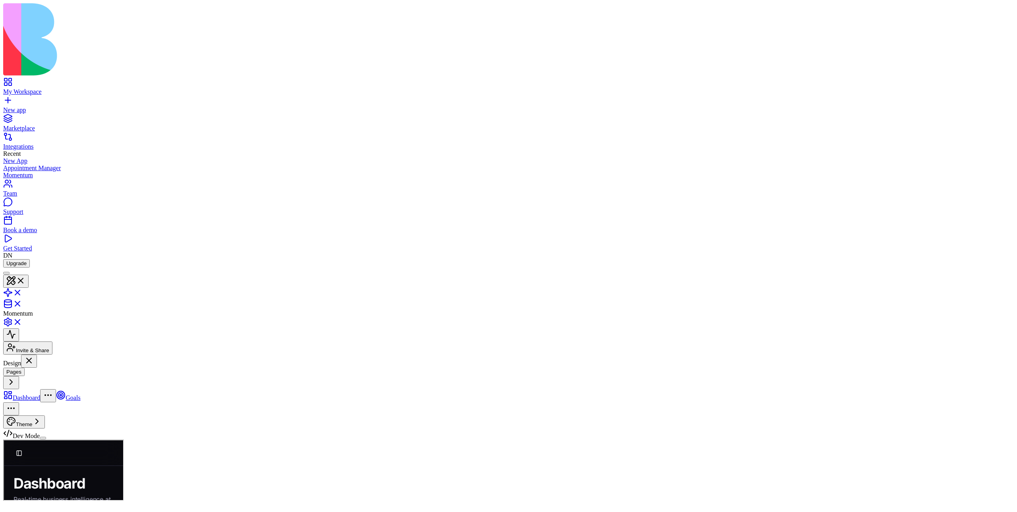
click at [105, 86] on html "My Workspace New app Marketplace Integrations Recent New App Appointment Manage…" at bounding box center [508, 271] width 1017 height 542
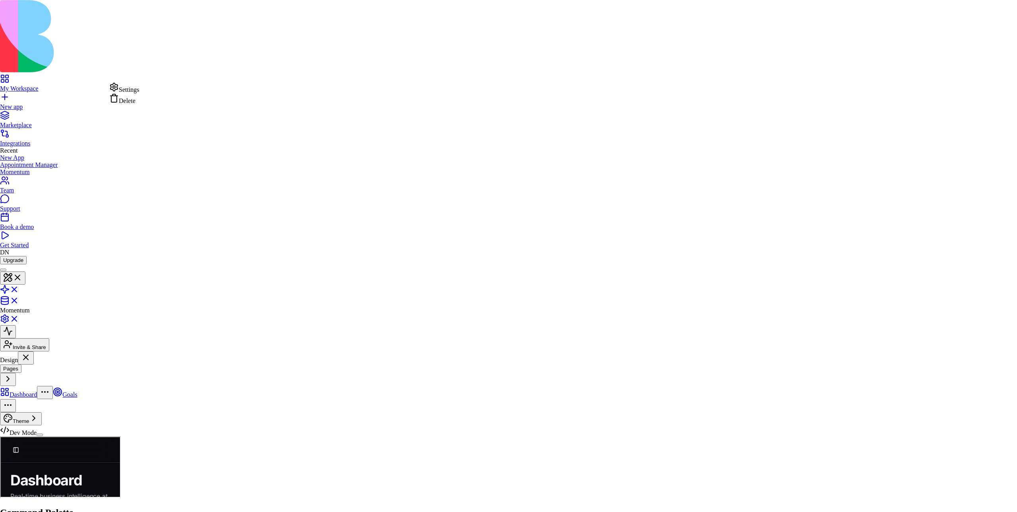
click at [139, 105] on div "Delete" at bounding box center [124, 98] width 30 height 11
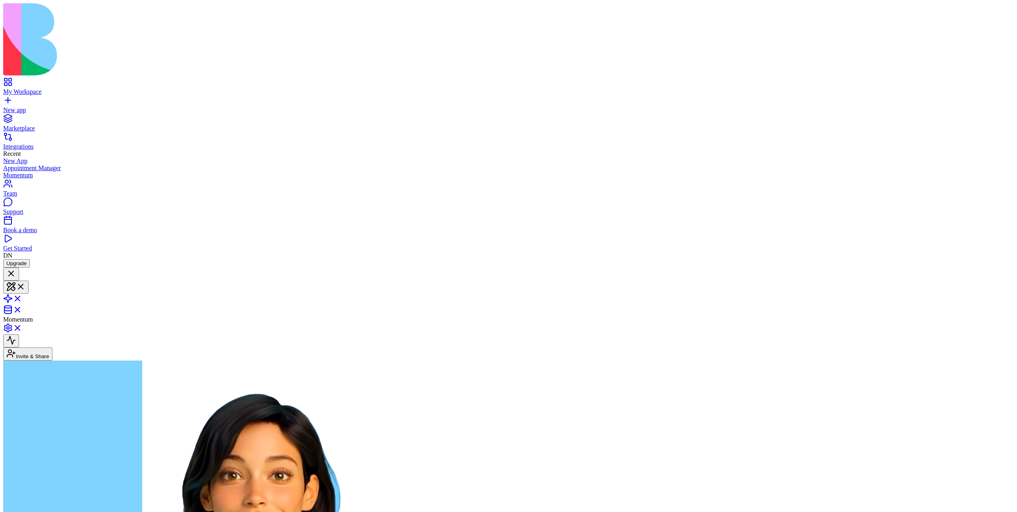
scroll to position [2349, 0]
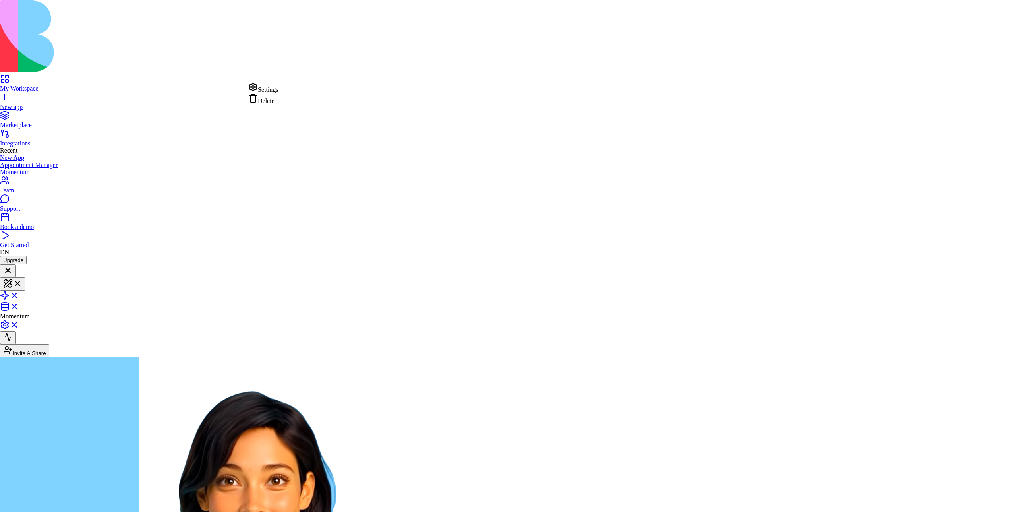
click at [271, 105] on div "Delete" at bounding box center [263, 98] width 30 height 11
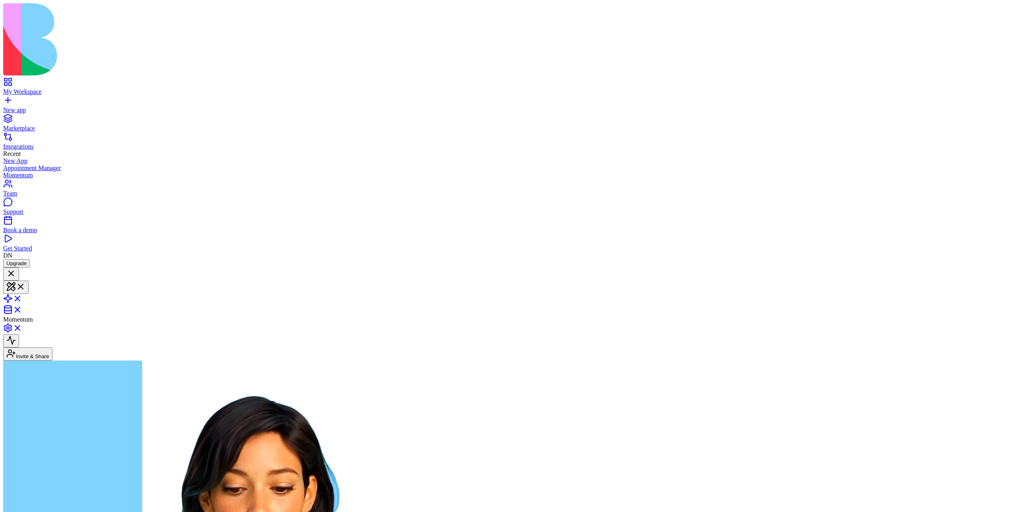
scroll to position [2426, 0]
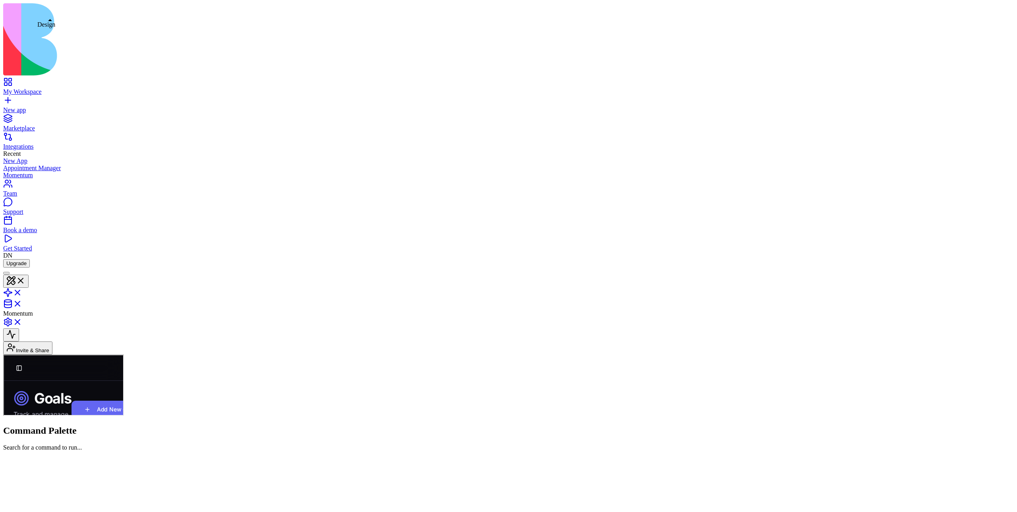
click at [29, 275] on button at bounding box center [15, 281] width 25 height 13
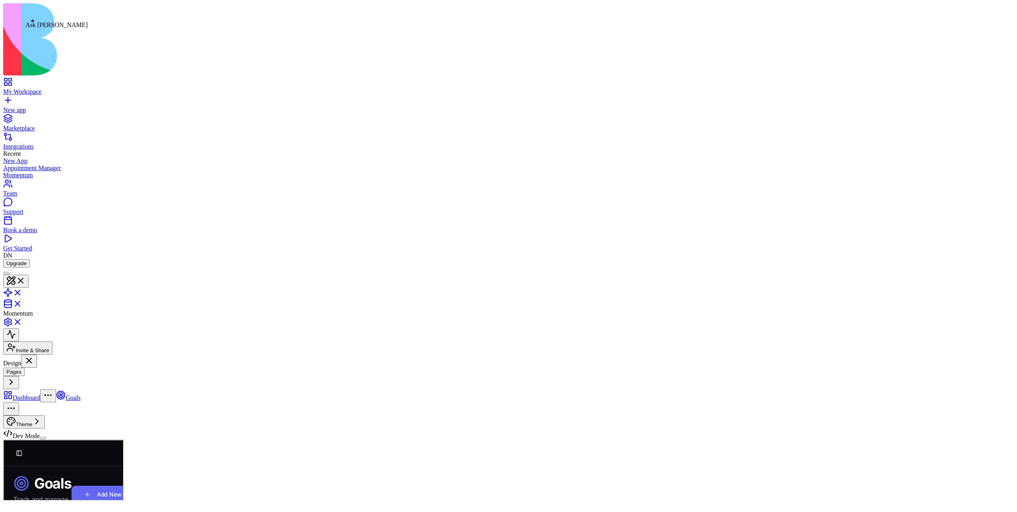
click at [32, 16] on body "My Workspace New app Marketplace Integrations Recent New App Appointment Manage…" at bounding box center [508, 269] width 1011 height 533
click at [6, 273] on div at bounding box center [6, 273] width 0 height 0
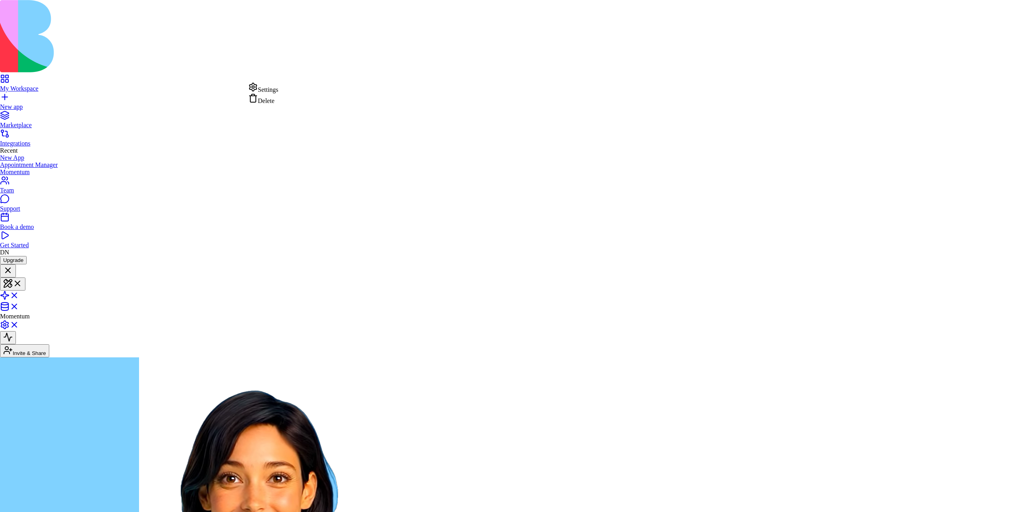
click at [277, 105] on div "Delete" at bounding box center [263, 98] width 30 height 11
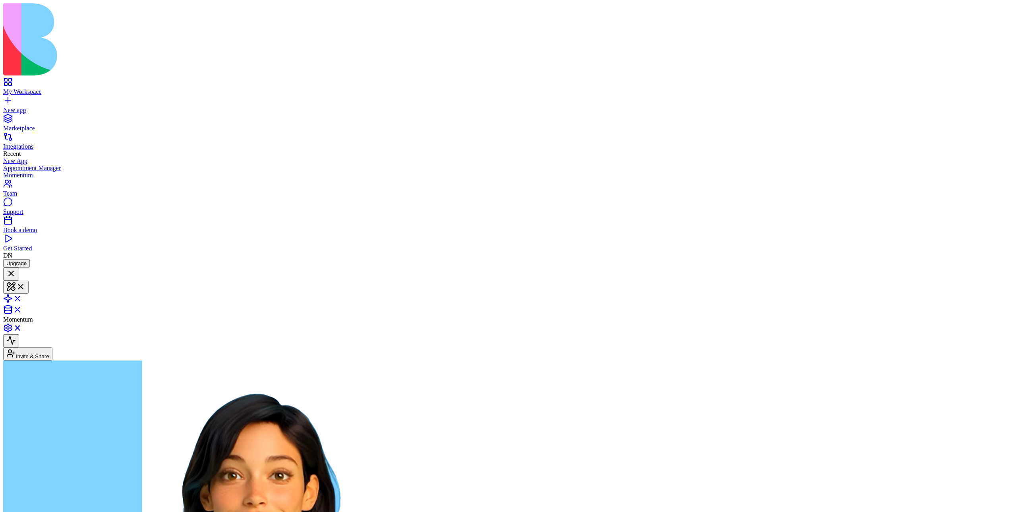
scroll to position [2349, 0]
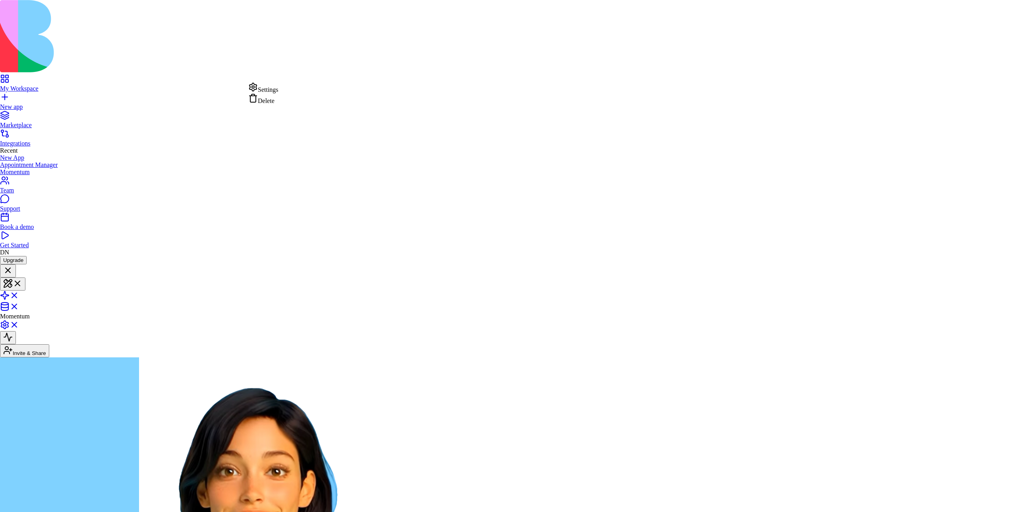
click at [265, 105] on div "Delete" at bounding box center [263, 98] width 30 height 11
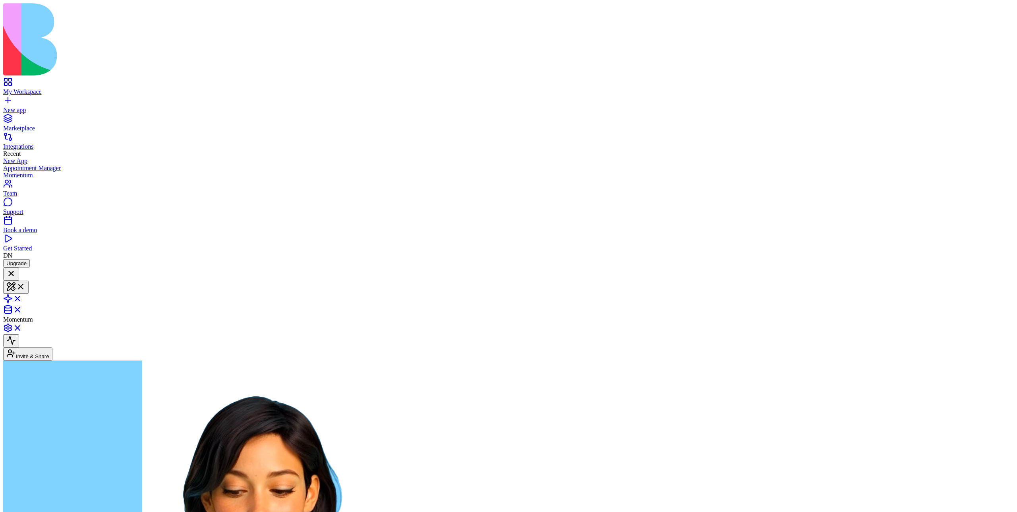
scroll to position [2426, 0]
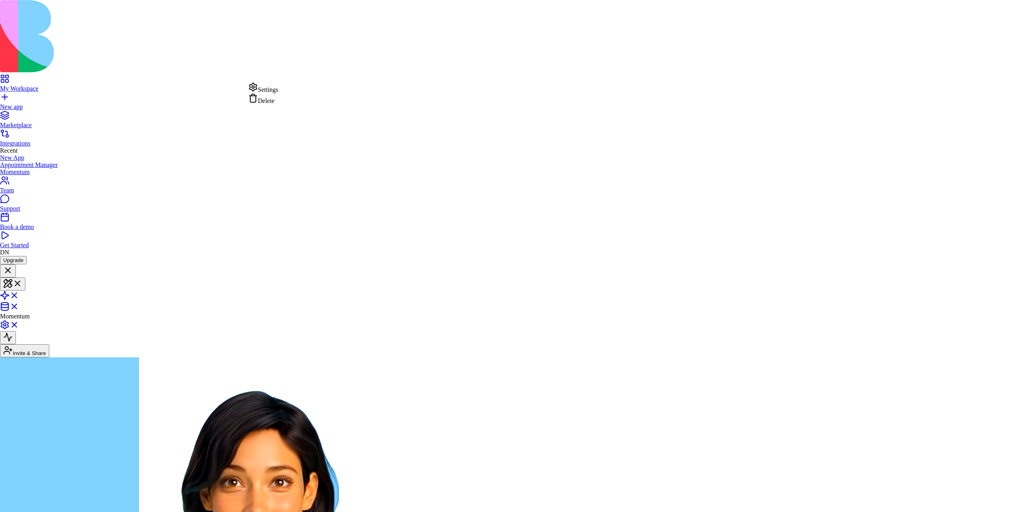
drag, startPoint x: 270, startPoint y: 92, endPoint x: 213, endPoint y: 128, distance: 66.8
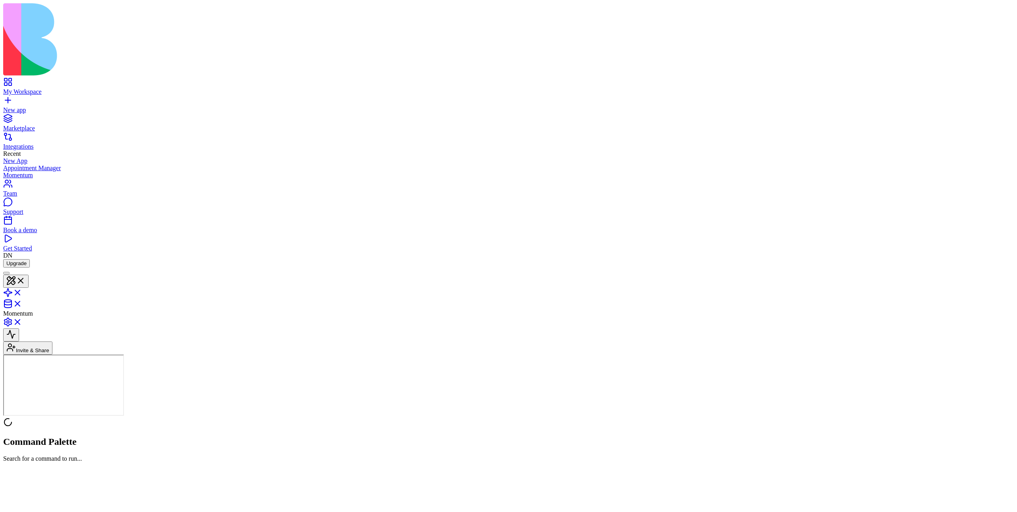
click at [36, 234] on link "Book a demo" at bounding box center [508, 226] width 1011 height 14
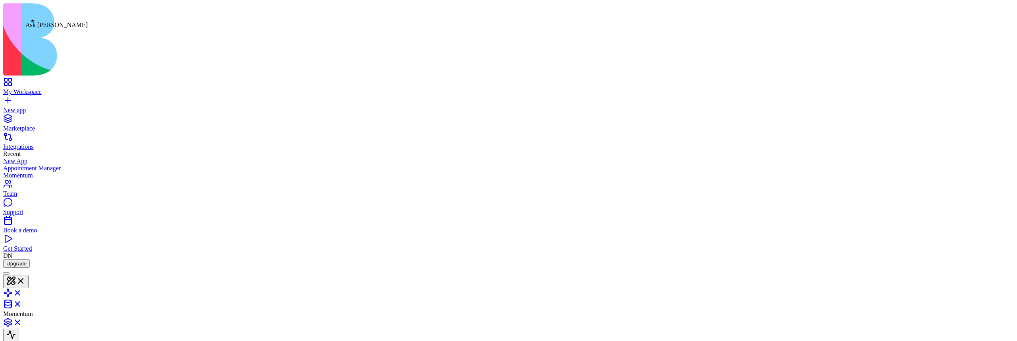
click at [6, 273] on div at bounding box center [6, 273] width 0 height 0
click at [29, 281] on button at bounding box center [15, 287] width 25 height 13
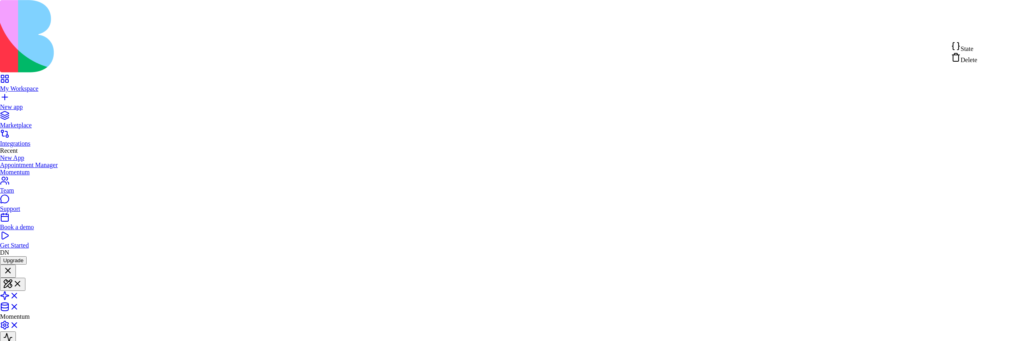
click at [978, 52] on div "State" at bounding box center [964, 46] width 26 height 11
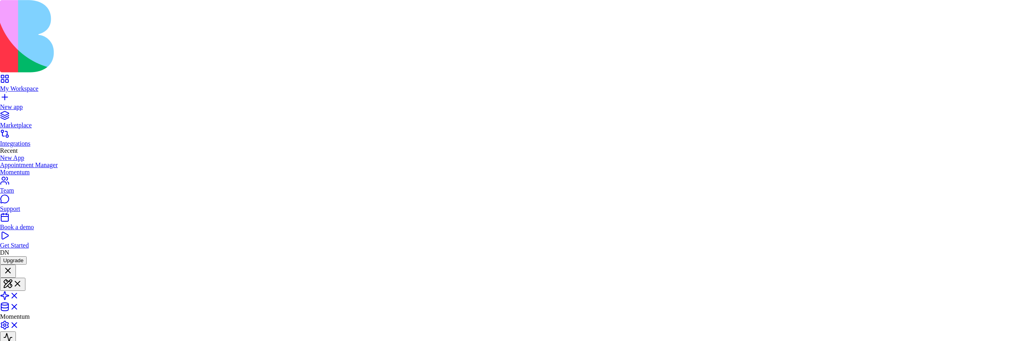
drag, startPoint x: 405, startPoint y: 167, endPoint x: 366, endPoint y: 165, distance: 38.2
drag, startPoint x: 402, startPoint y: 172, endPoint x: 365, endPoint y: 166, distance: 37.0
type textarea "**********"
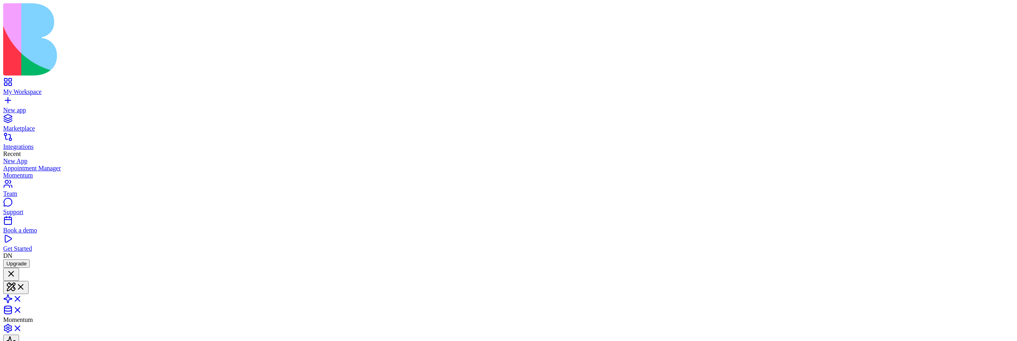
click at [31, 234] on div "Book a demo" at bounding box center [508, 230] width 1011 height 7
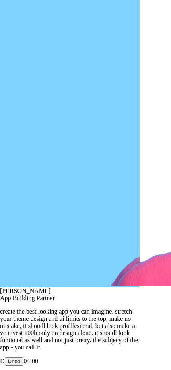
scroll to position [2495, 0]
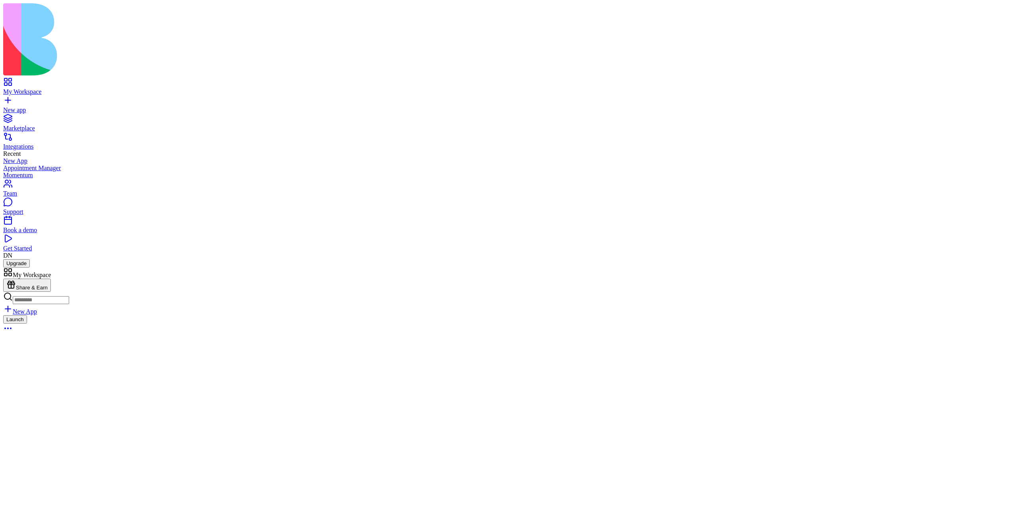
click at [46, 234] on link "Book a demo" at bounding box center [508, 226] width 1011 height 14
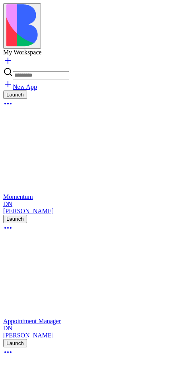
click at [93, 49] on div "My Workspace" at bounding box center [85, 52] width 165 height 7
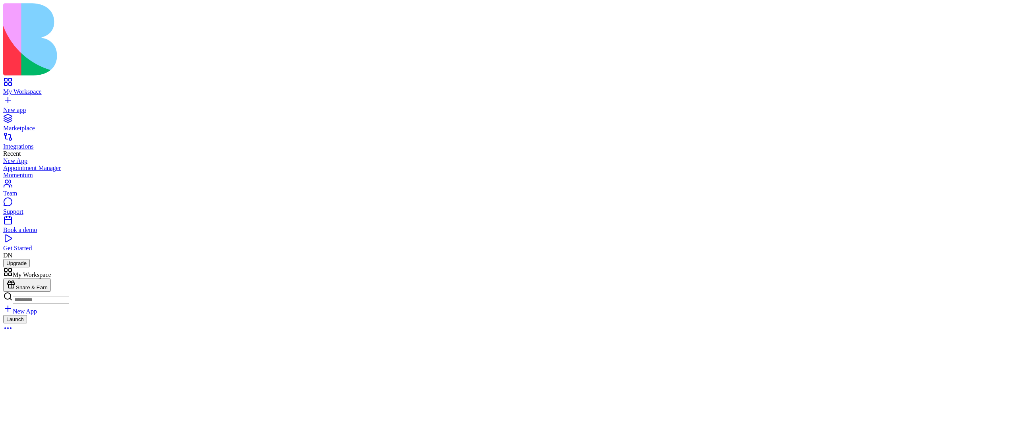
click at [21, 234] on div "Book a demo" at bounding box center [508, 230] width 1011 height 7
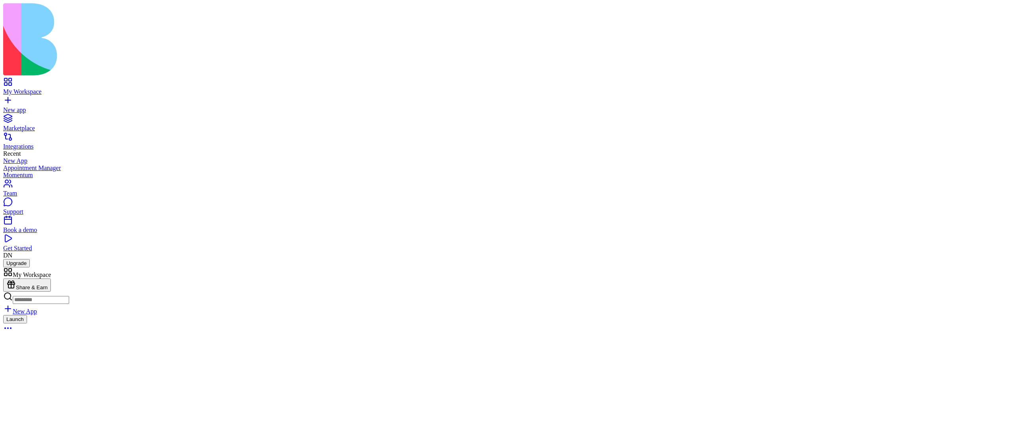
click at [29, 275] on button at bounding box center [15, 281] width 25 height 13
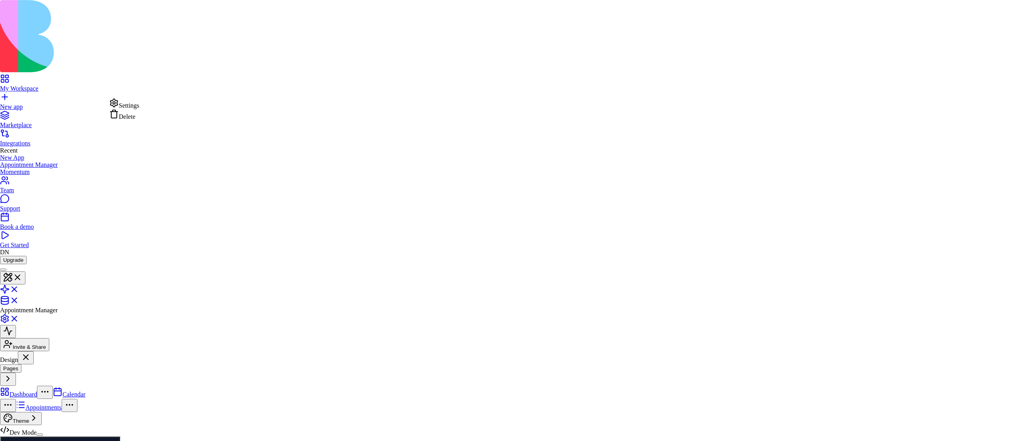
click at [107, 102] on html "My Workspace New app Marketplace Integrations Recent New App Appointment Manage…" at bounding box center [508, 269] width 1017 height 539
click at [134, 120] on div "Delete" at bounding box center [124, 114] width 30 height 11
drag, startPoint x: 529, startPoint y: 246, endPoint x: 523, endPoint y: 246, distance: 6.0
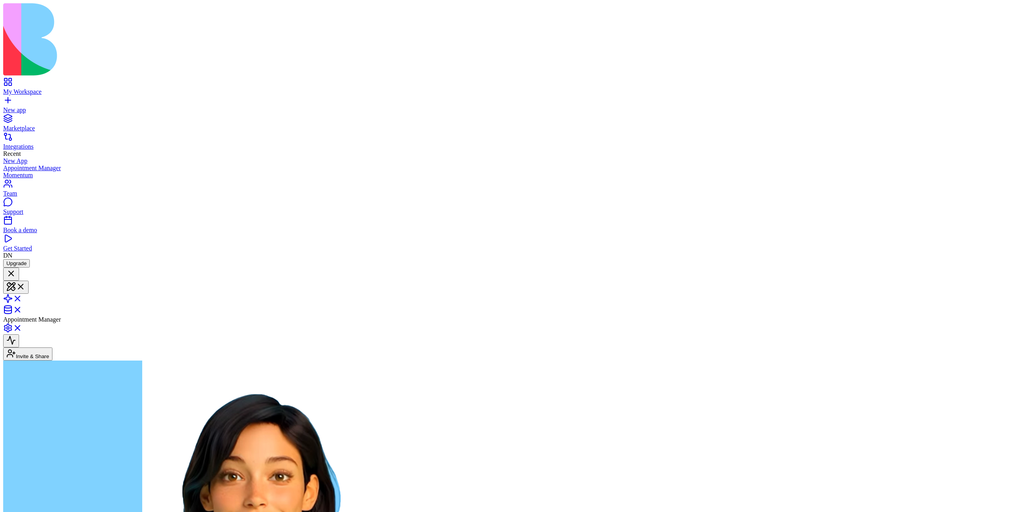
scroll to position [559, 0]
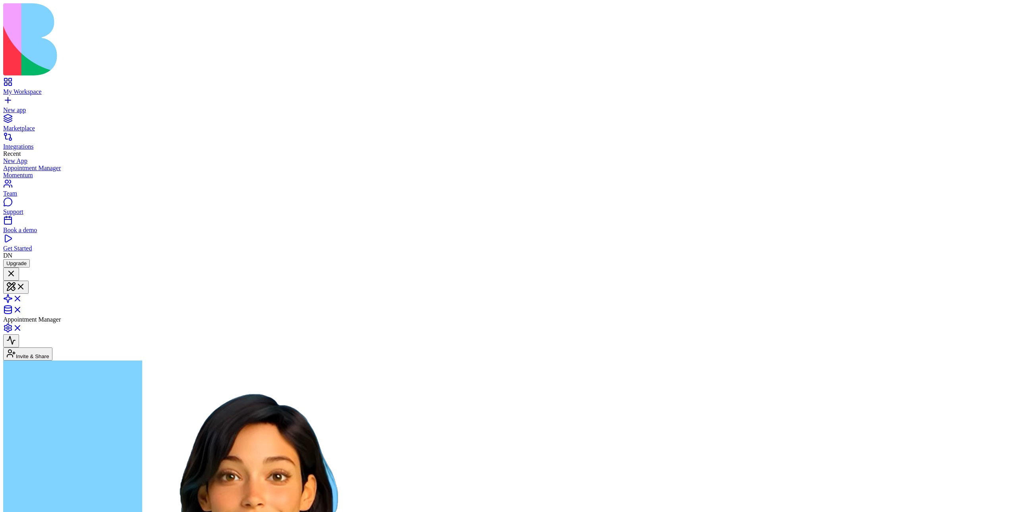
drag, startPoint x: 119, startPoint y: 256, endPoint x: 76, endPoint y: 254, distance: 43.3
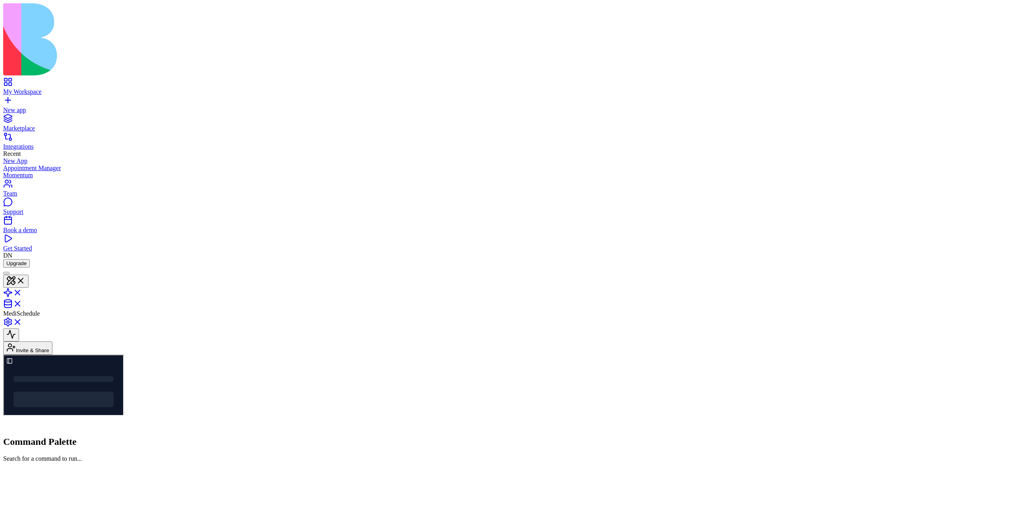
click at [12, 234] on link "Book a demo" at bounding box center [508, 226] width 1011 height 14
